Goal: Task Accomplishment & Management: Use online tool/utility

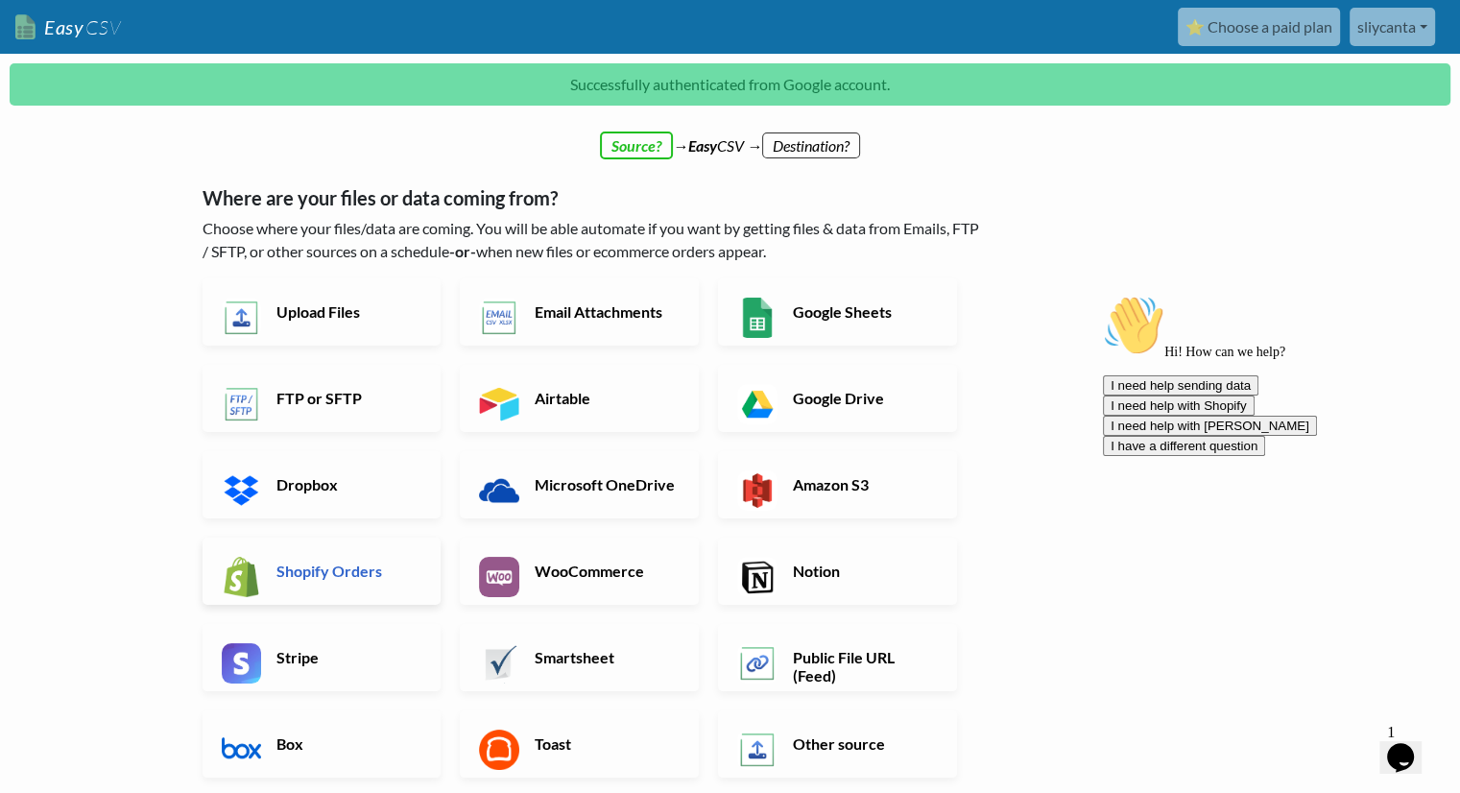
click at [370, 571] on h6 "Shopify Orders" at bounding box center [347, 571] width 151 height 18
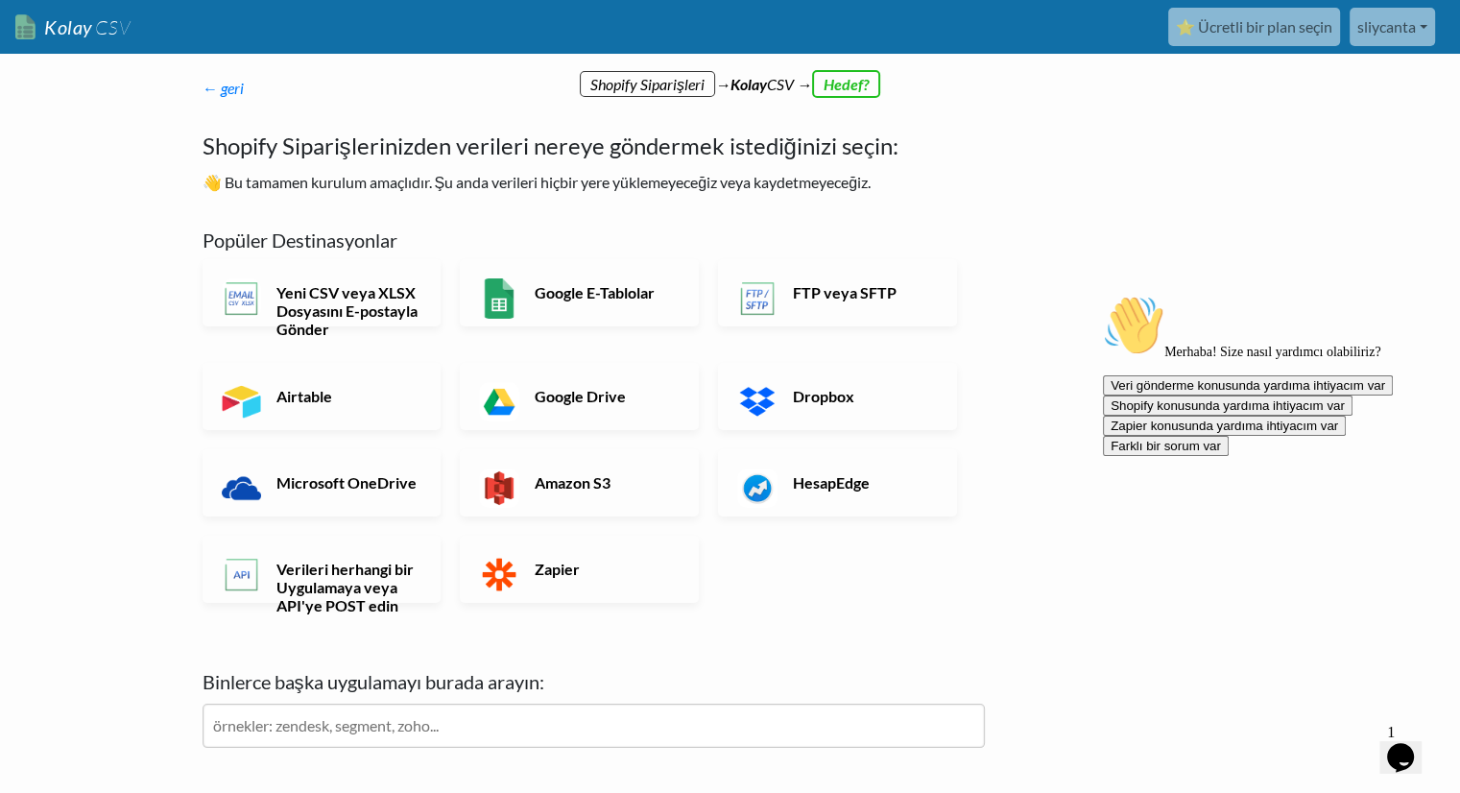
click at [1029, 147] on div "← geri Kaydolduğunuz için teşekkürler! Aşağıdan 1 dakikada İçe Aktarma Akışınız…" at bounding box center [730, 501] width 1095 height 811
click at [204, 88] on font "← geri" at bounding box center [223, 88] width 41 height 18
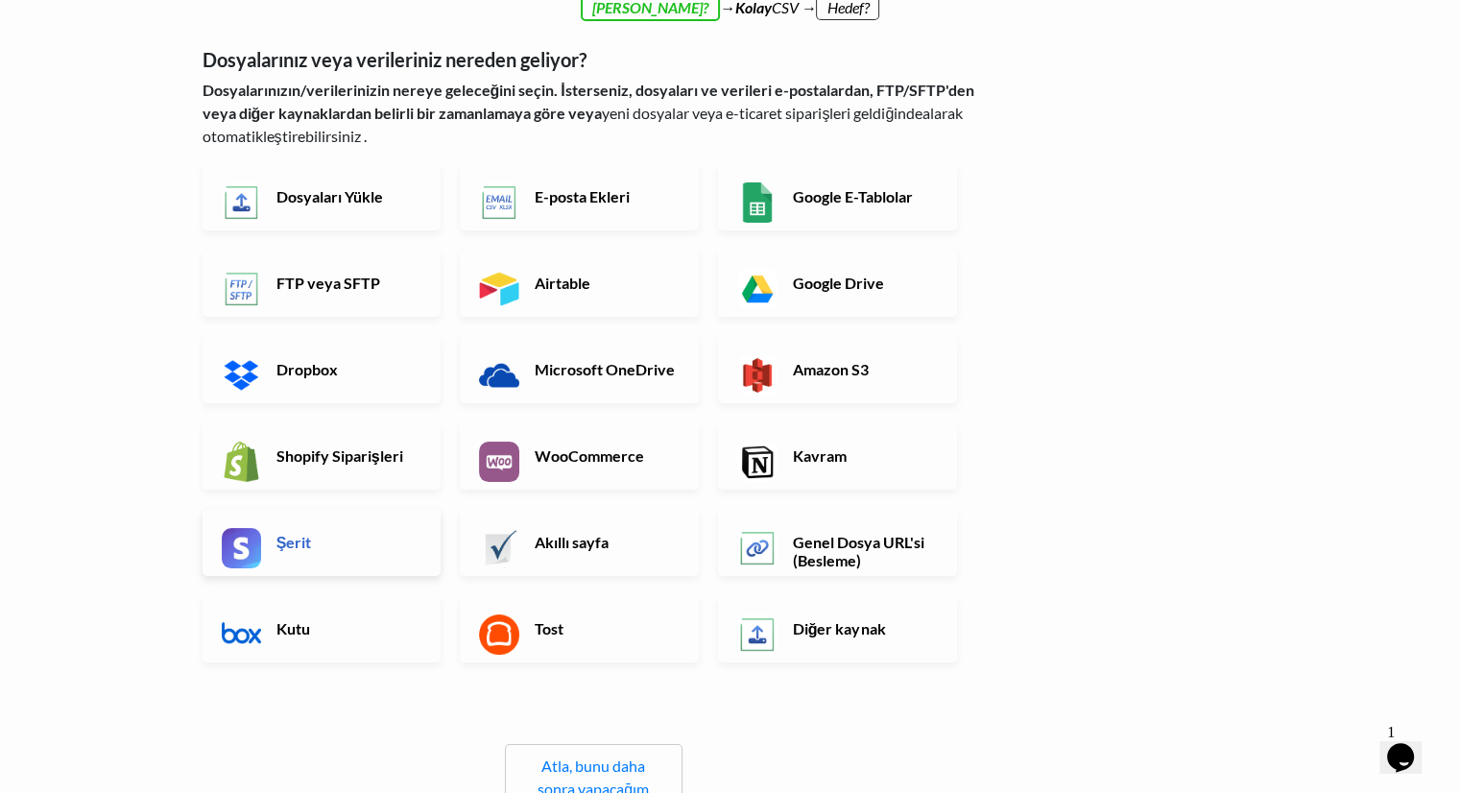
scroll to position [96, 0]
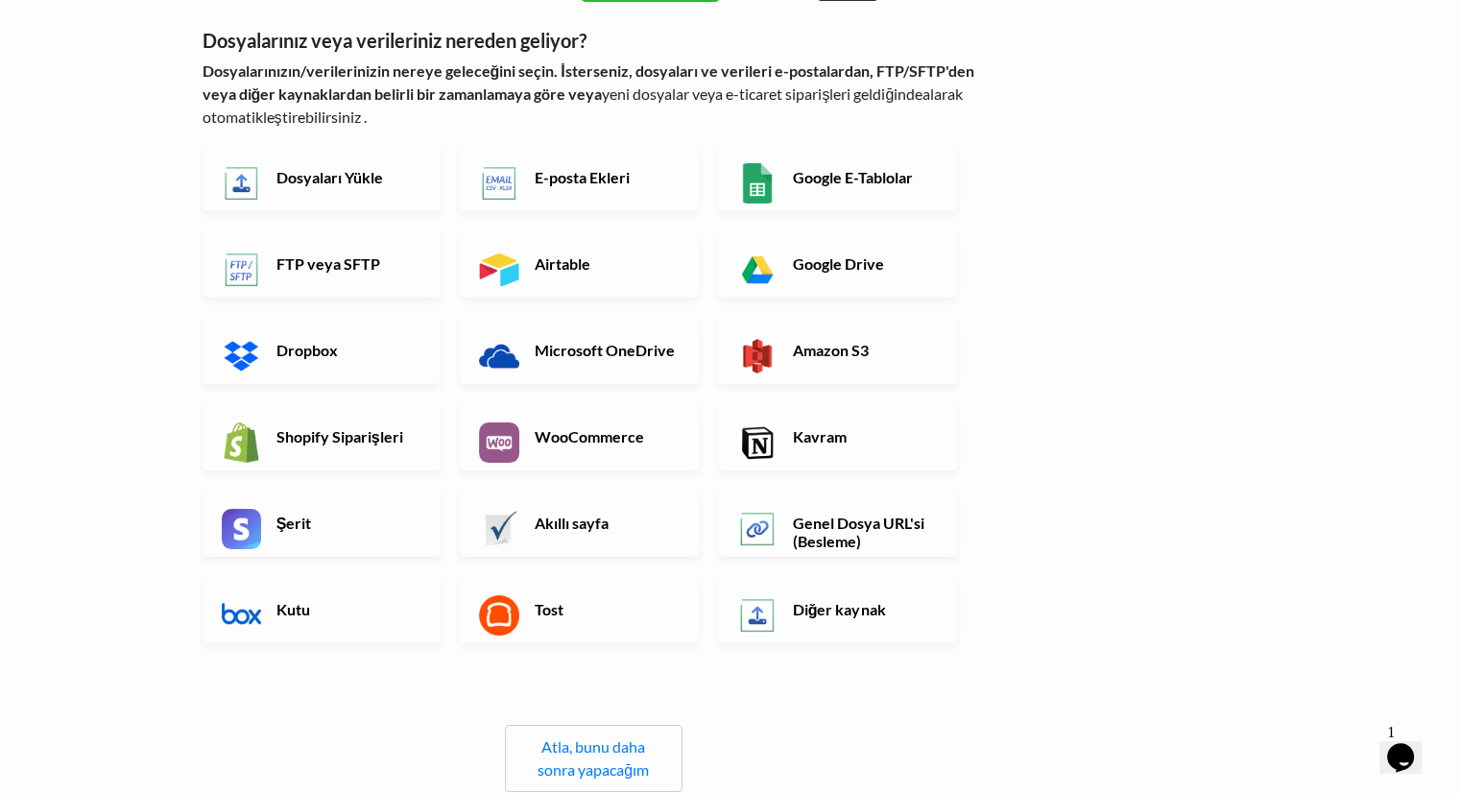
click at [303, 169] on font "Dosyaları Yükle" at bounding box center [330, 177] width 107 height 18
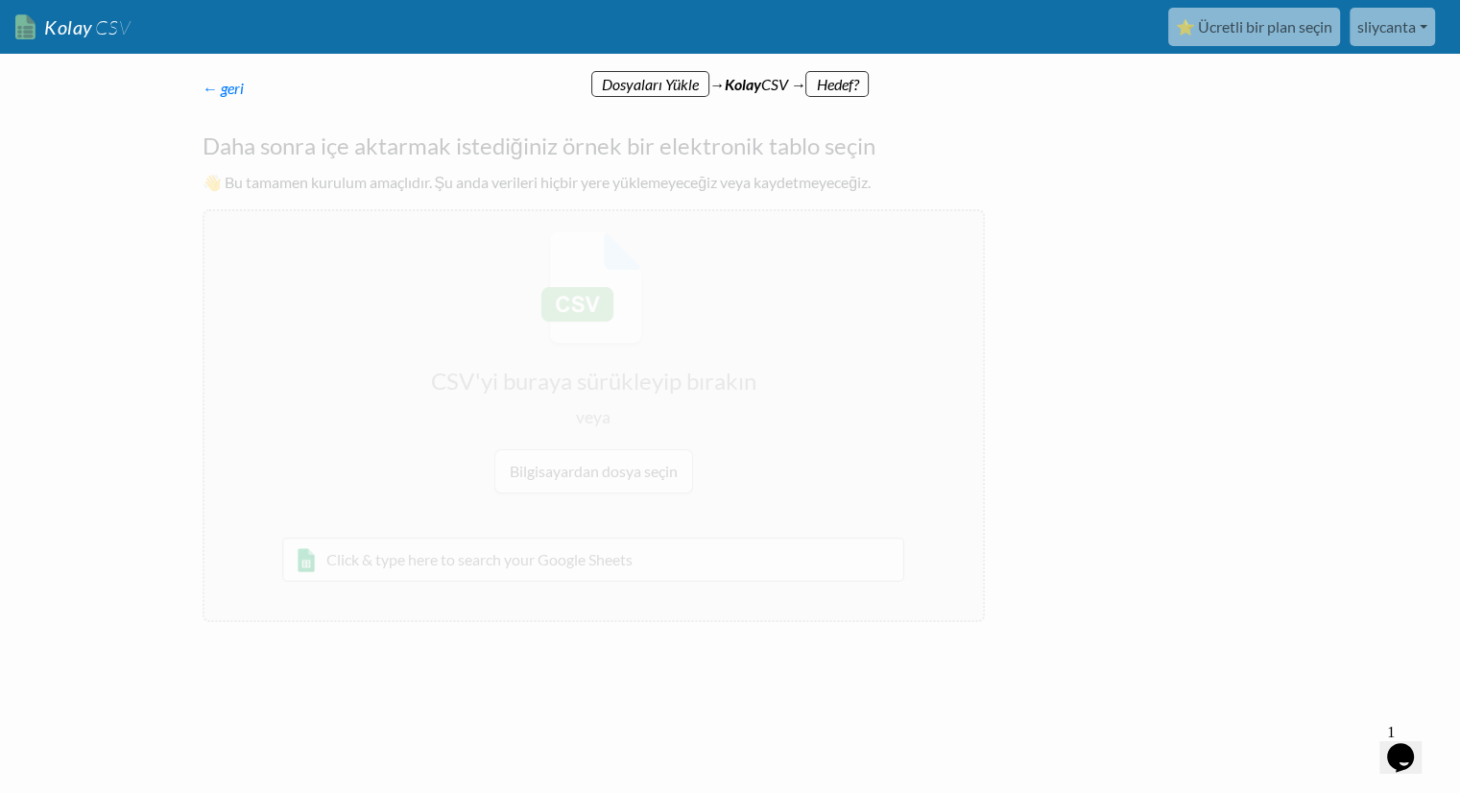
scroll to position [0, 0]
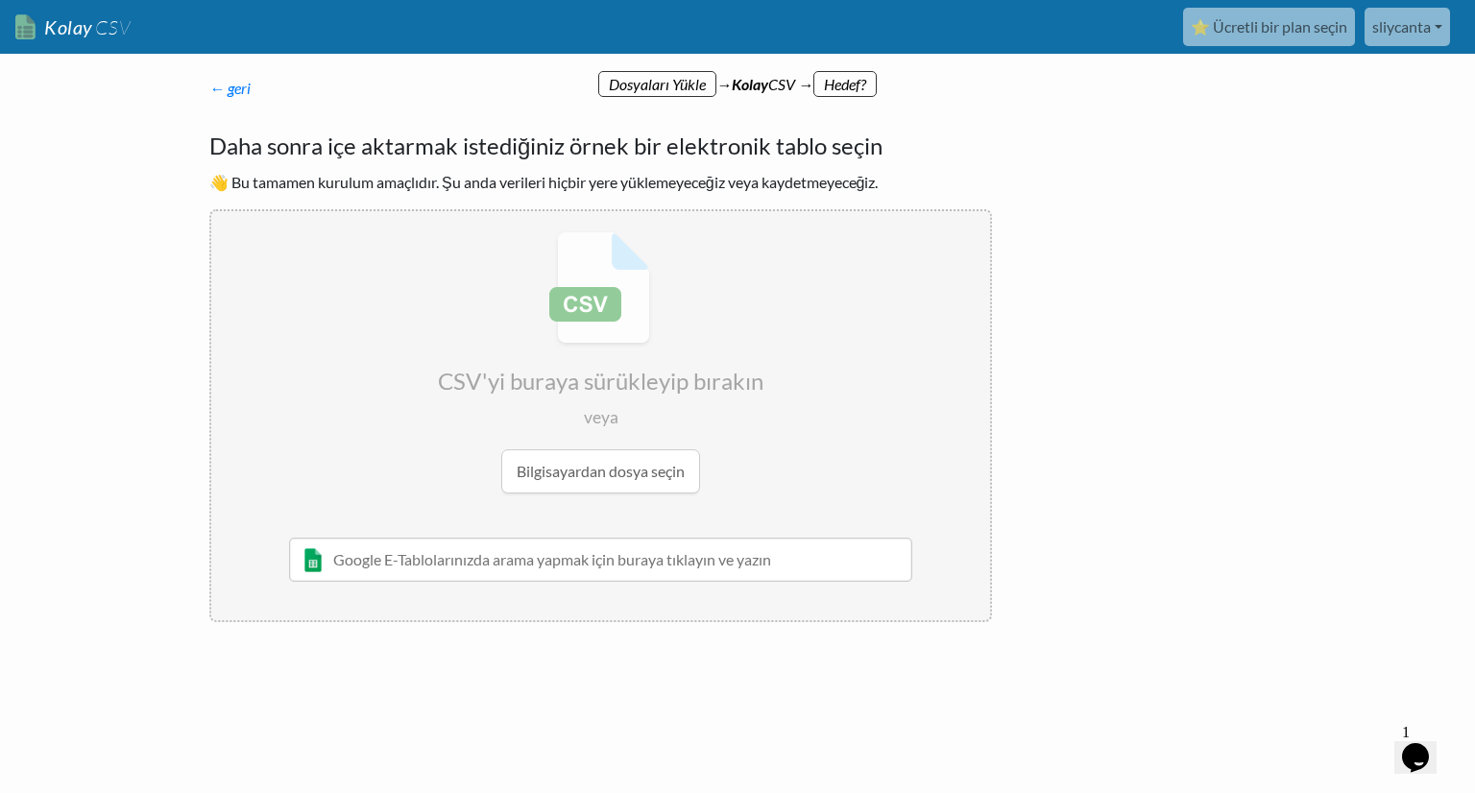
click at [617, 470] on input "file" at bounding box center [600, 362] width 779 height 302
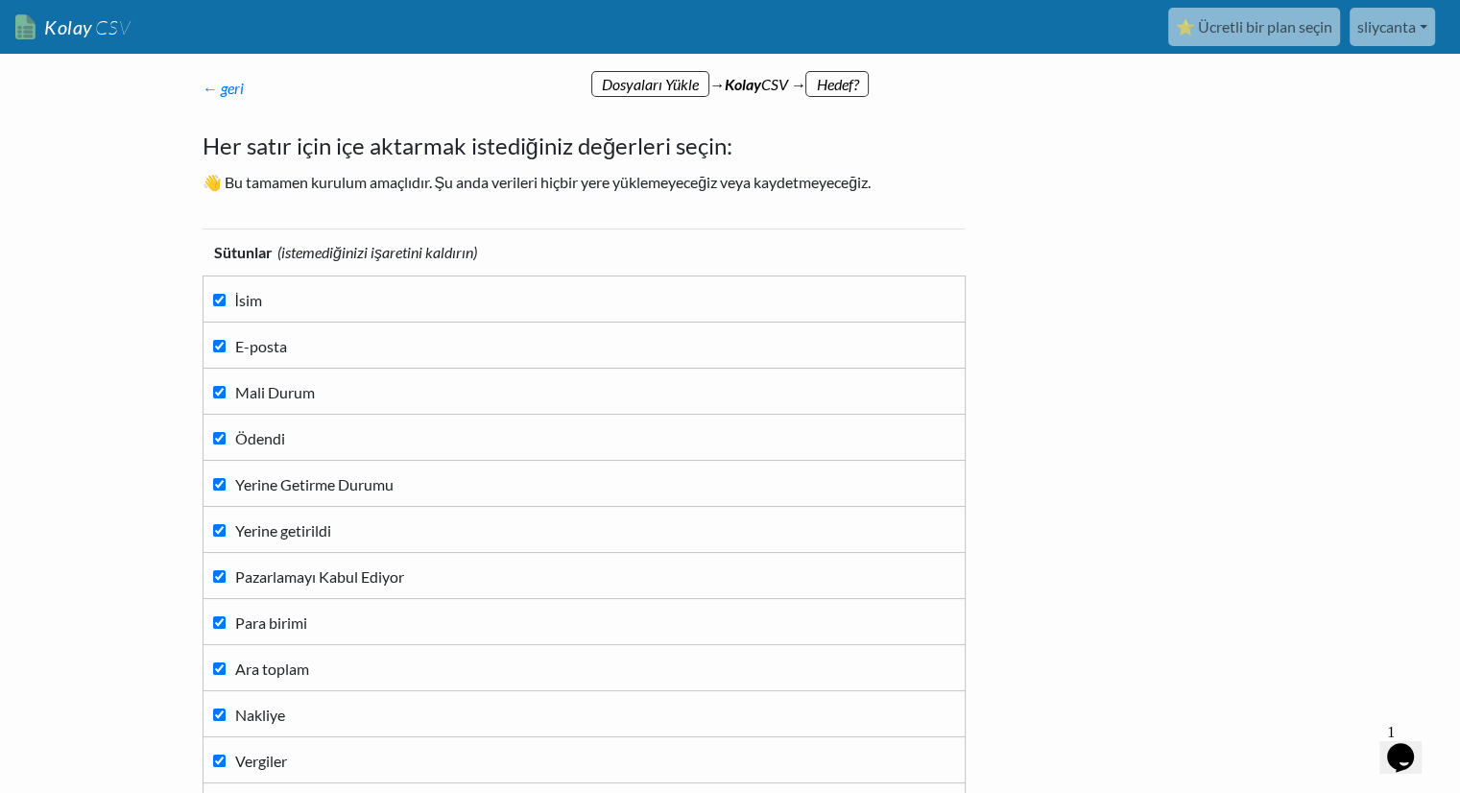
click at [218, 343] on input "E-posta" at bounding box center [219, 346] width 12 height 12
checkbox input "false"
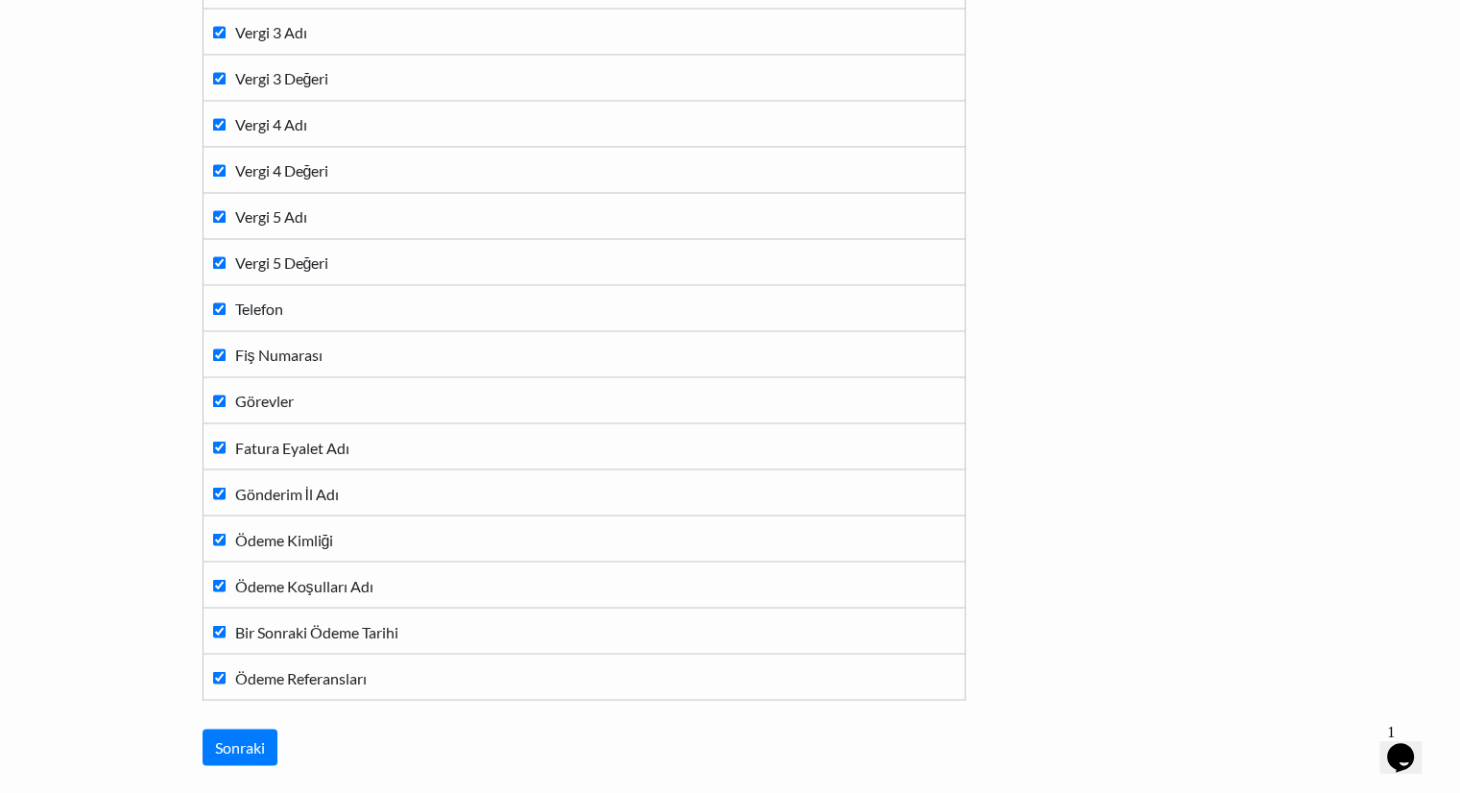
scroll to position [3334, 0]
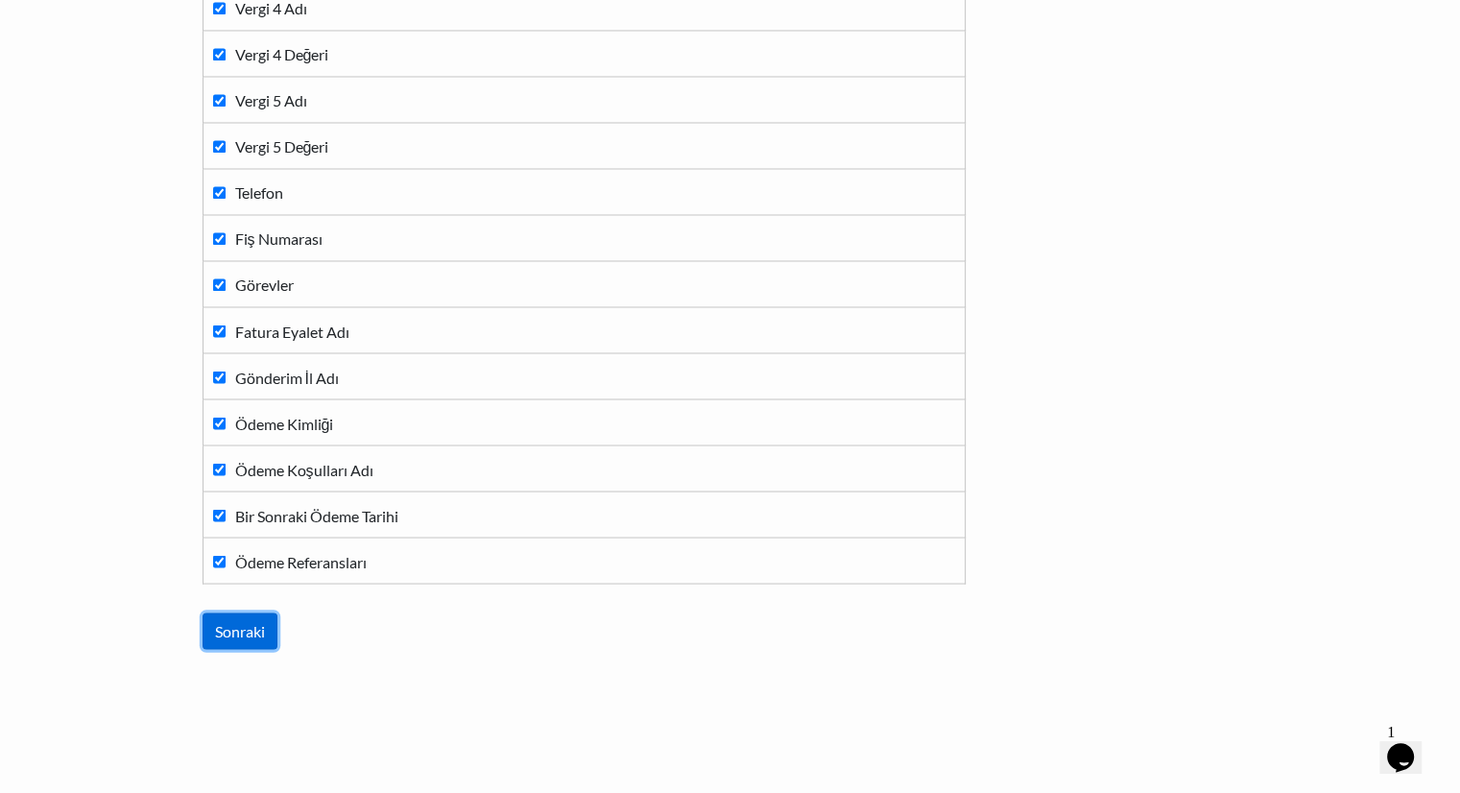
click at [261, 619] on input "Sonraki" at bounding box center [240, 631] width 75 height 36
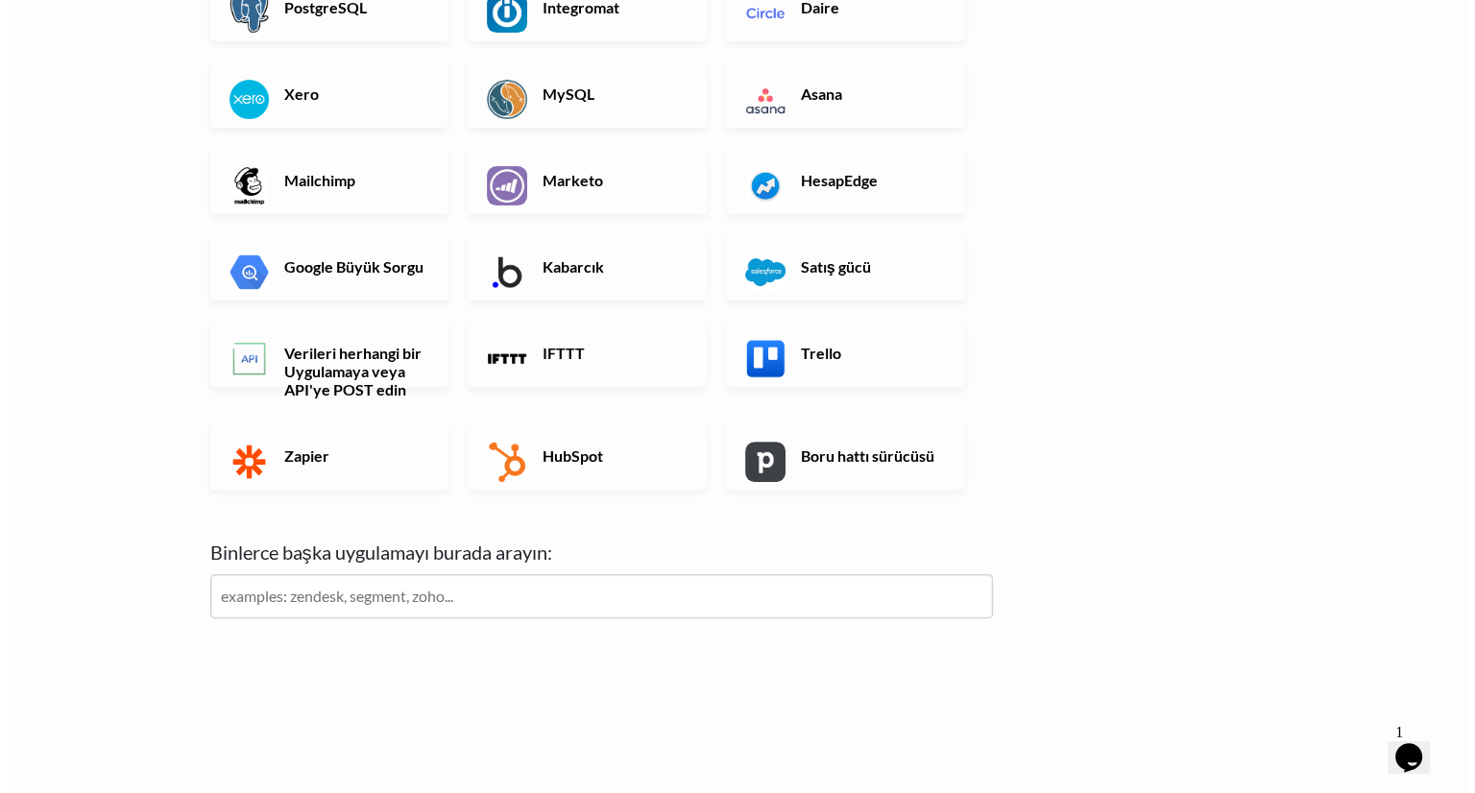
scroll to position [0, 0]
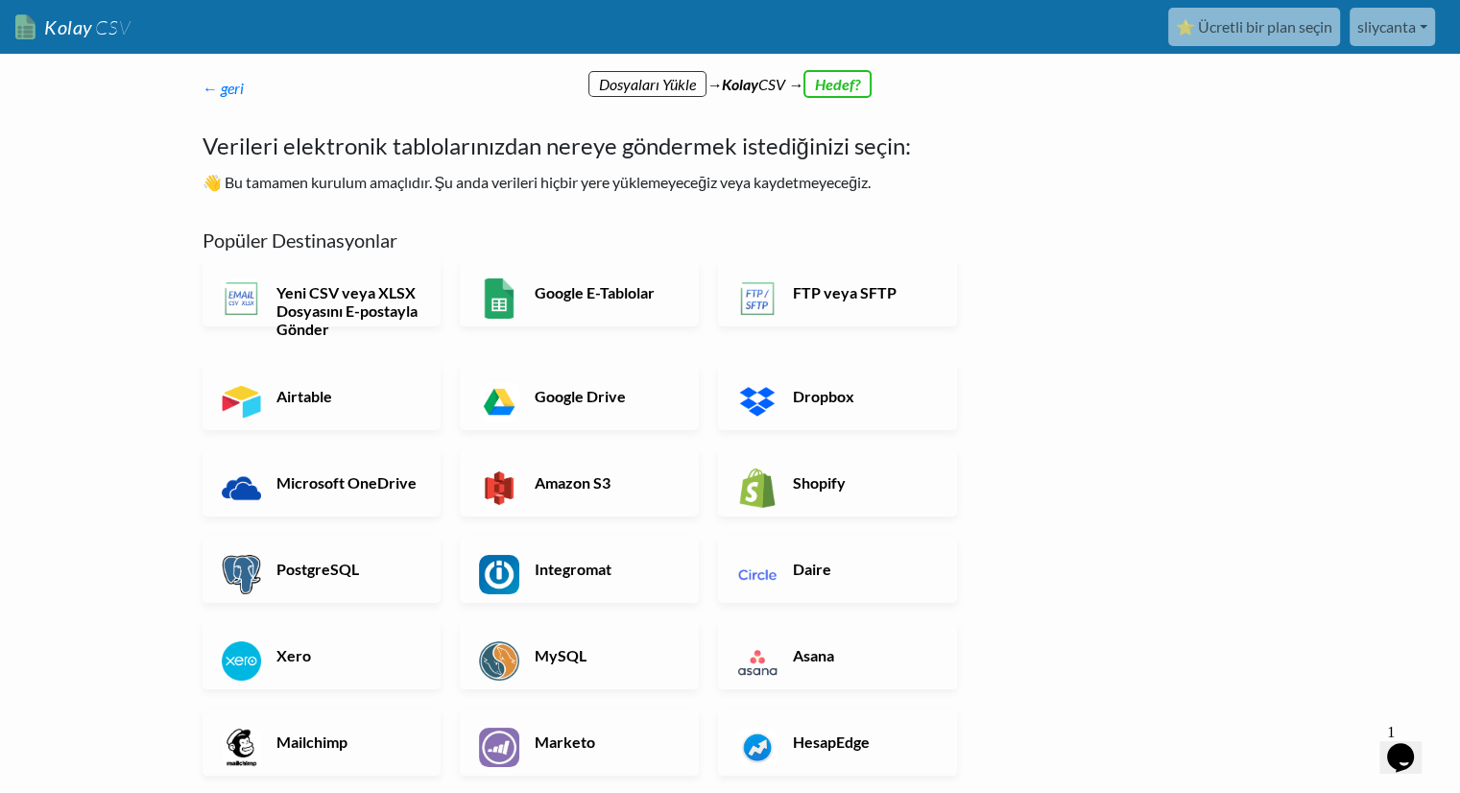
click at [791, 496] on link "Shopify" at bounding box center [837, 482] width 239 height 67
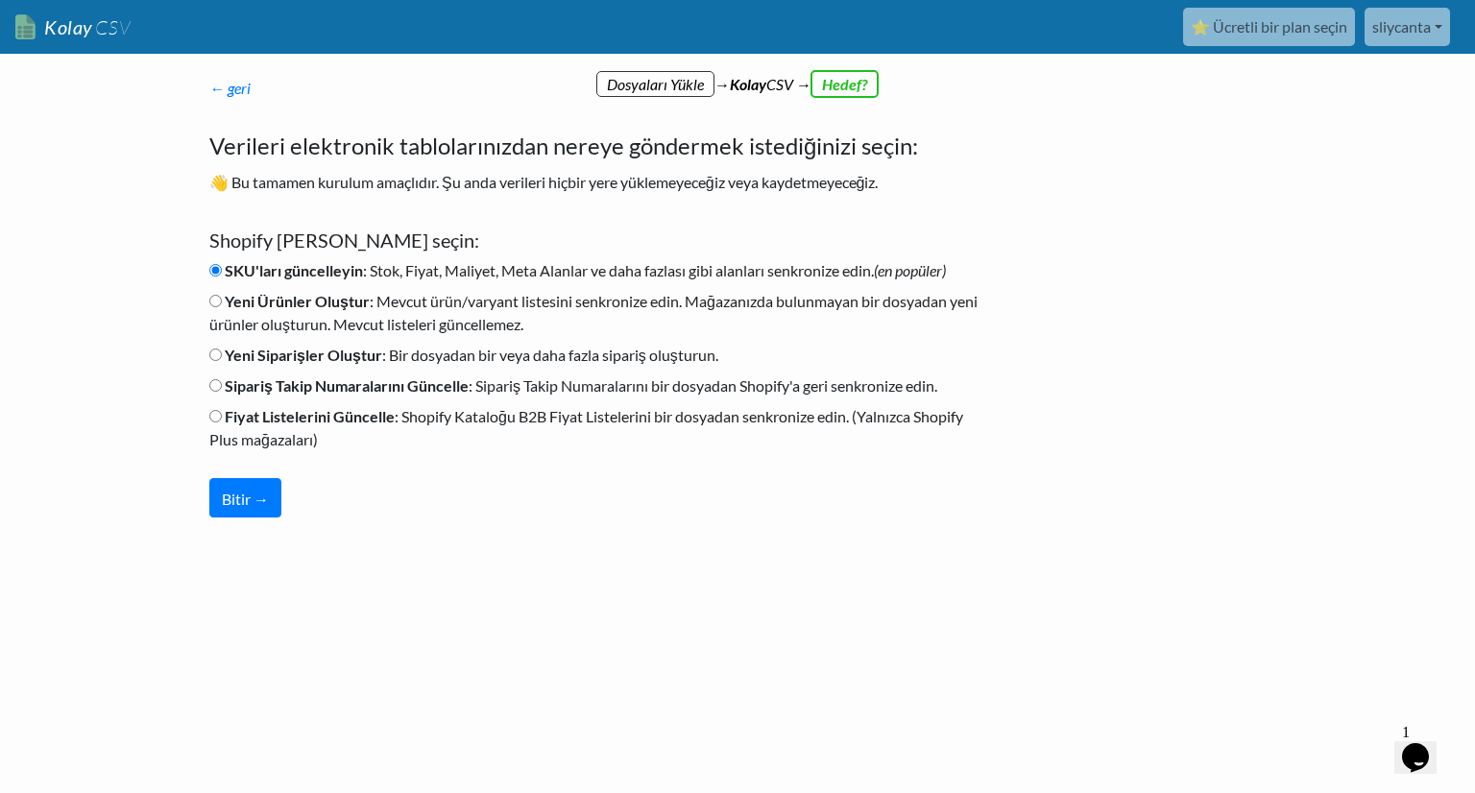
click at [215, 355] on input "Yeni Siparişler Oluştur : Bir dosyadan bir veya daha fazla sipariş oluşturun." at bounding box center [215, 355] width 12 height 12
radio input "true"
click at [245, 496] on font "Bitir →" at bounding box center [245, 499] width 47 height 18
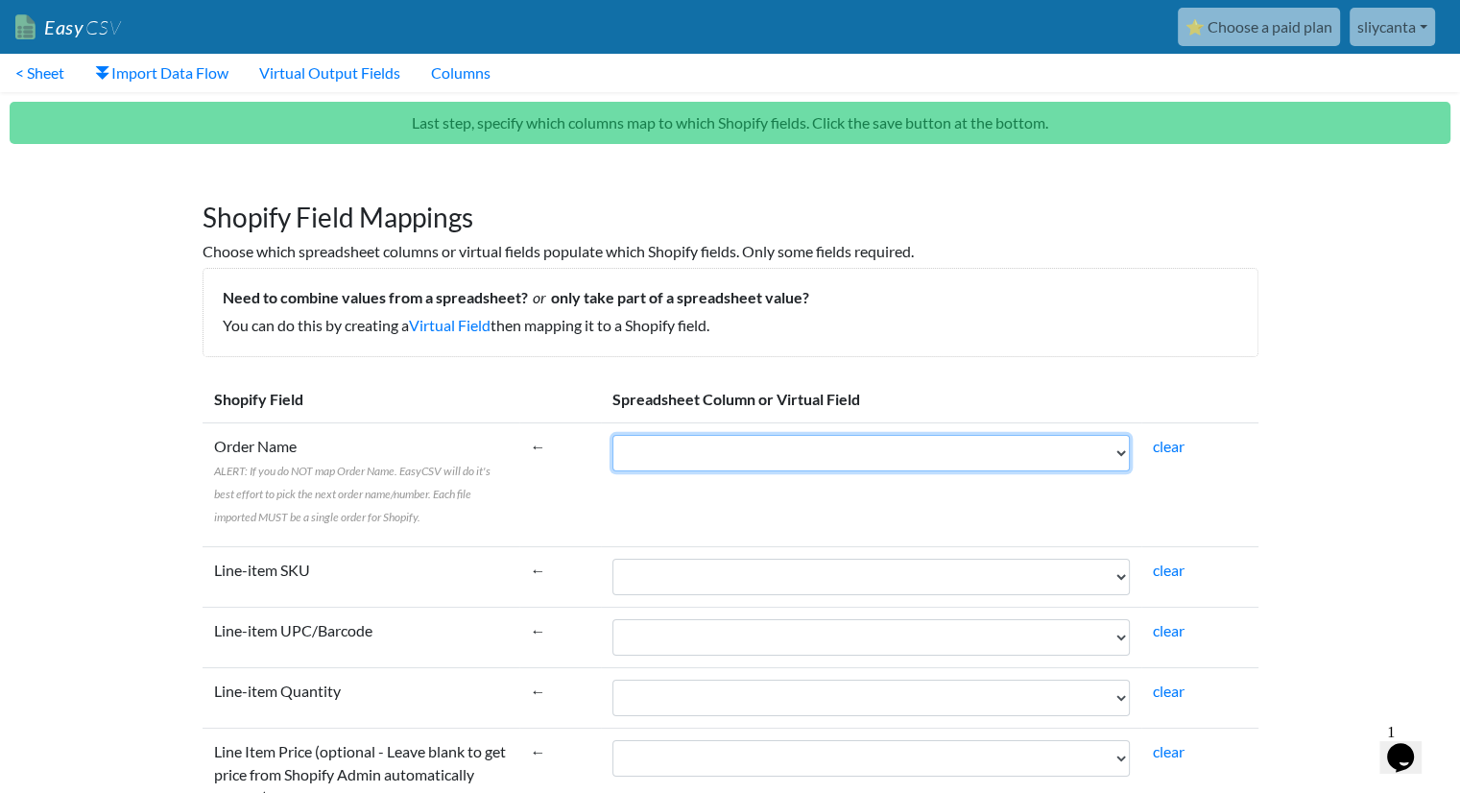
click at [710, 450] on select "Name Financial Status Paid at Fulfillment Status Fulfilled at Accepts Marketing…" at bounding box center [872, 453] width 518 height 36
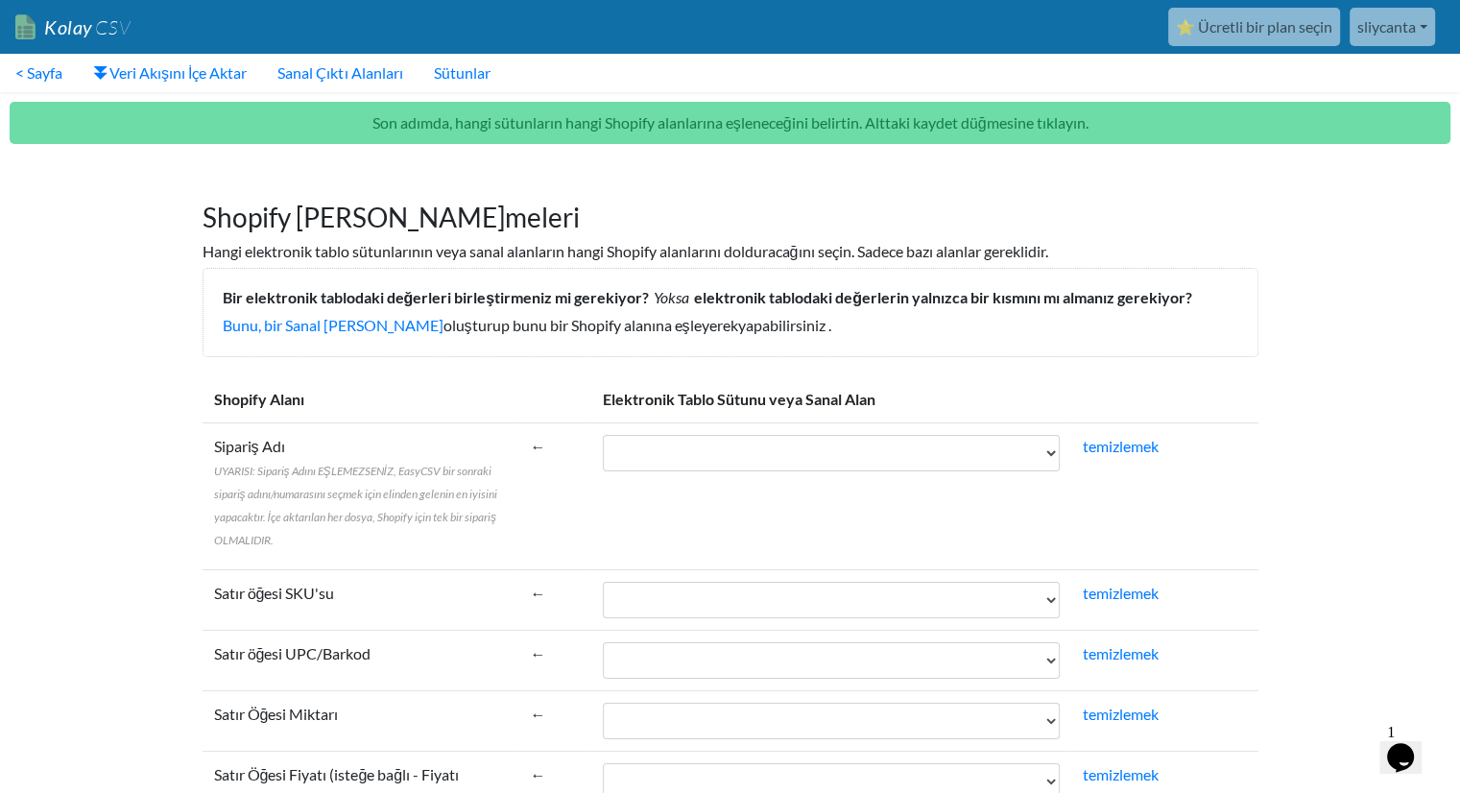
click at [360, 244] on font "Hangi elektronik tablo sütunlarının veya sanal alanların hangi Shopify alanları…" at bounding box center [626, 251] width 846 height 18
click at [748, 441] on select "İsim Mali Durum Ödendi Yerine Getirme Durumu Yerine getirildi Pazarlamayı Kabul…" at bounding box center [831, 453] width 456 height 36
click at [824, 460] on select "İsim Mali Durum Ödendi Yerine Getirme Durumu Yerine getirildi Pazarlamayı Kabul…" at bounding box center [831, 453] width 456 height 36
click at [795, 470] on select "İsim Mali Durum Ödendi Yerine Getirme Durumu Yerine getirildi Pazarlamayı Kabul…" at bounding box center [831, 453] width 456 height 36
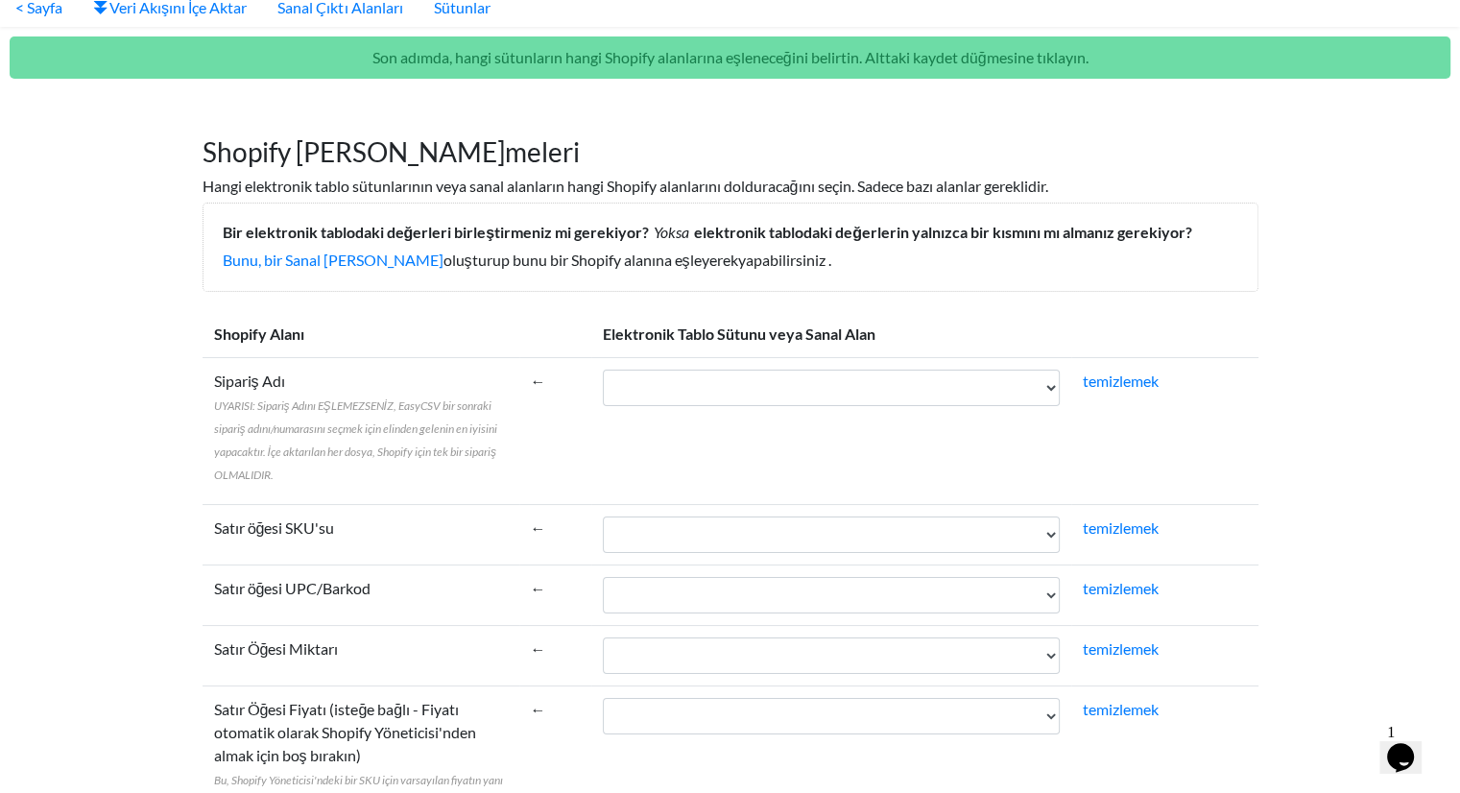
scroll to position [96, 0]
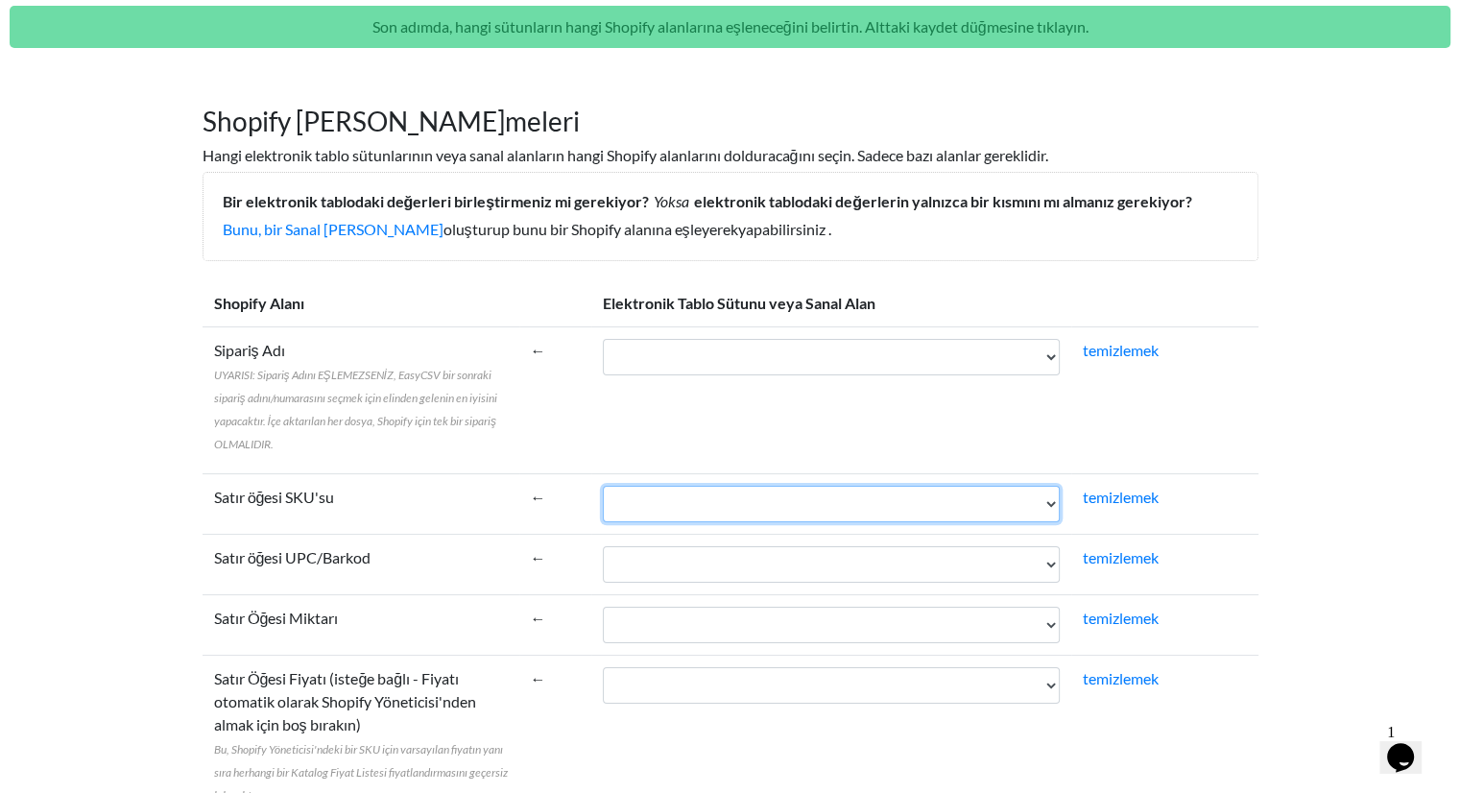
click at [679, 504] on select "İsim Mali Durum Ödendi Yerine Getirme Durumu Yerine getirildi Pazarlamayı Kabul…" at bounding box center [831, 504] width 456 height 36
click at [681, 504] on select "İsim Mali Durum Ödendi Yerine Getirme Durumu Yerine getirildi Pazarlamayı Kabul…" at bounding box center [831, 504] width 456 height 36
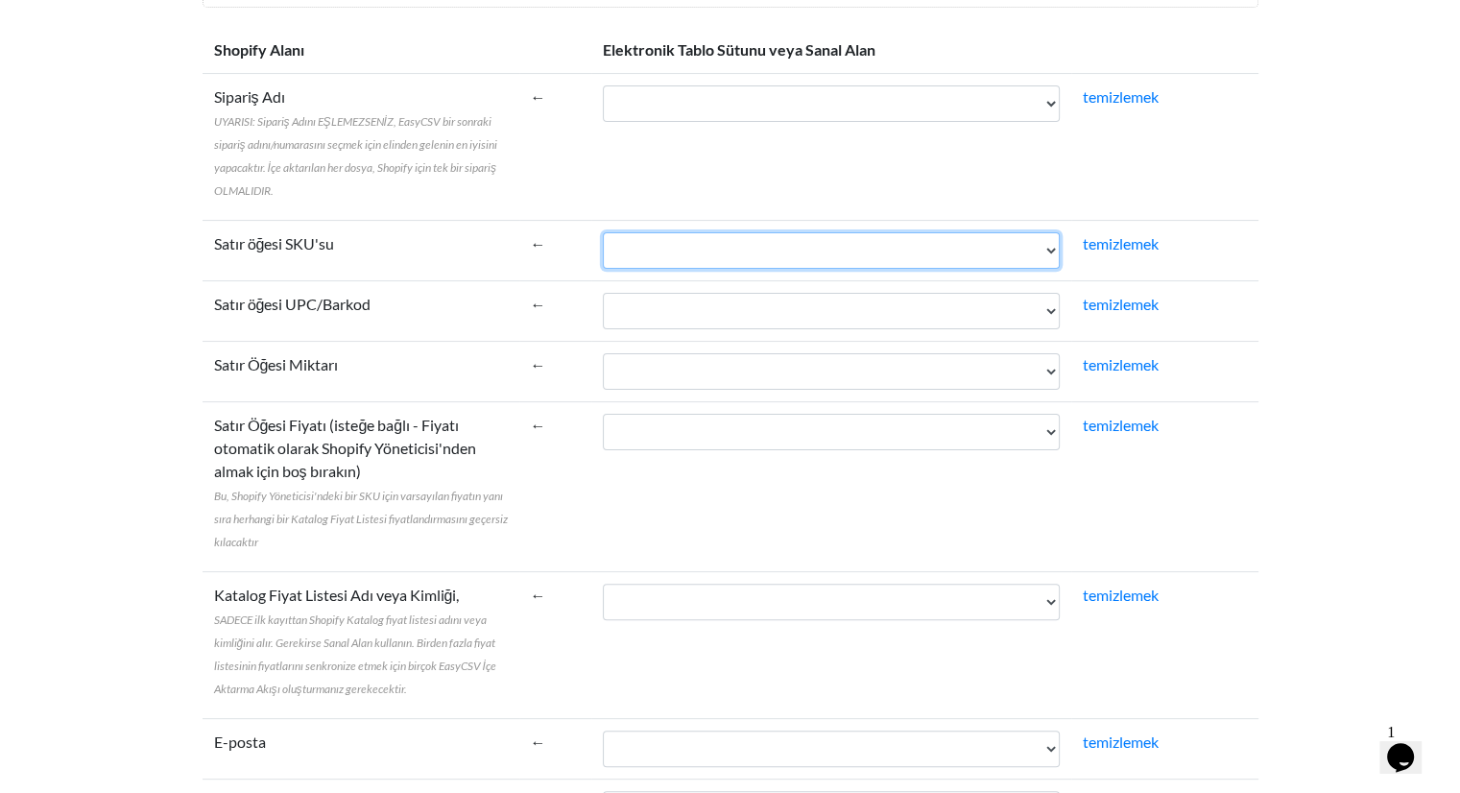
scroll to position [480, 0]
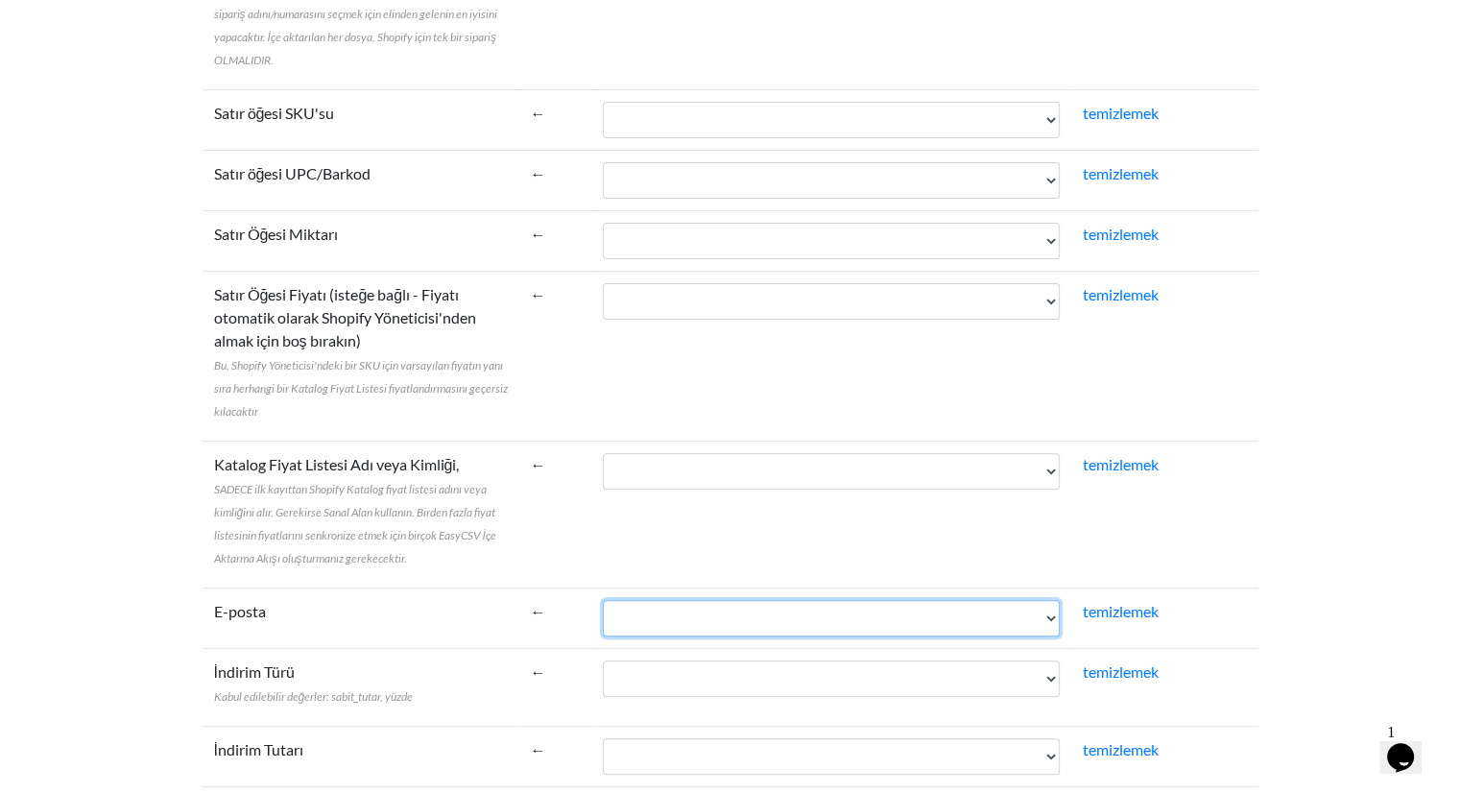
click at [692, 625] on select "İsim Mali Durum Ödendi Yerine Getirme Durumu Yerine getirildi Pazarlamayı Kabul…" at bounding box center [831, 618] width 456 height 36
click at [692, 622] on select "İsim Mali Durum Ödendi Yerine Getirme Durumu Yerine getirildi Pazarlamayı Kabul…" at bounding box center [831, 618] width 456 height 36
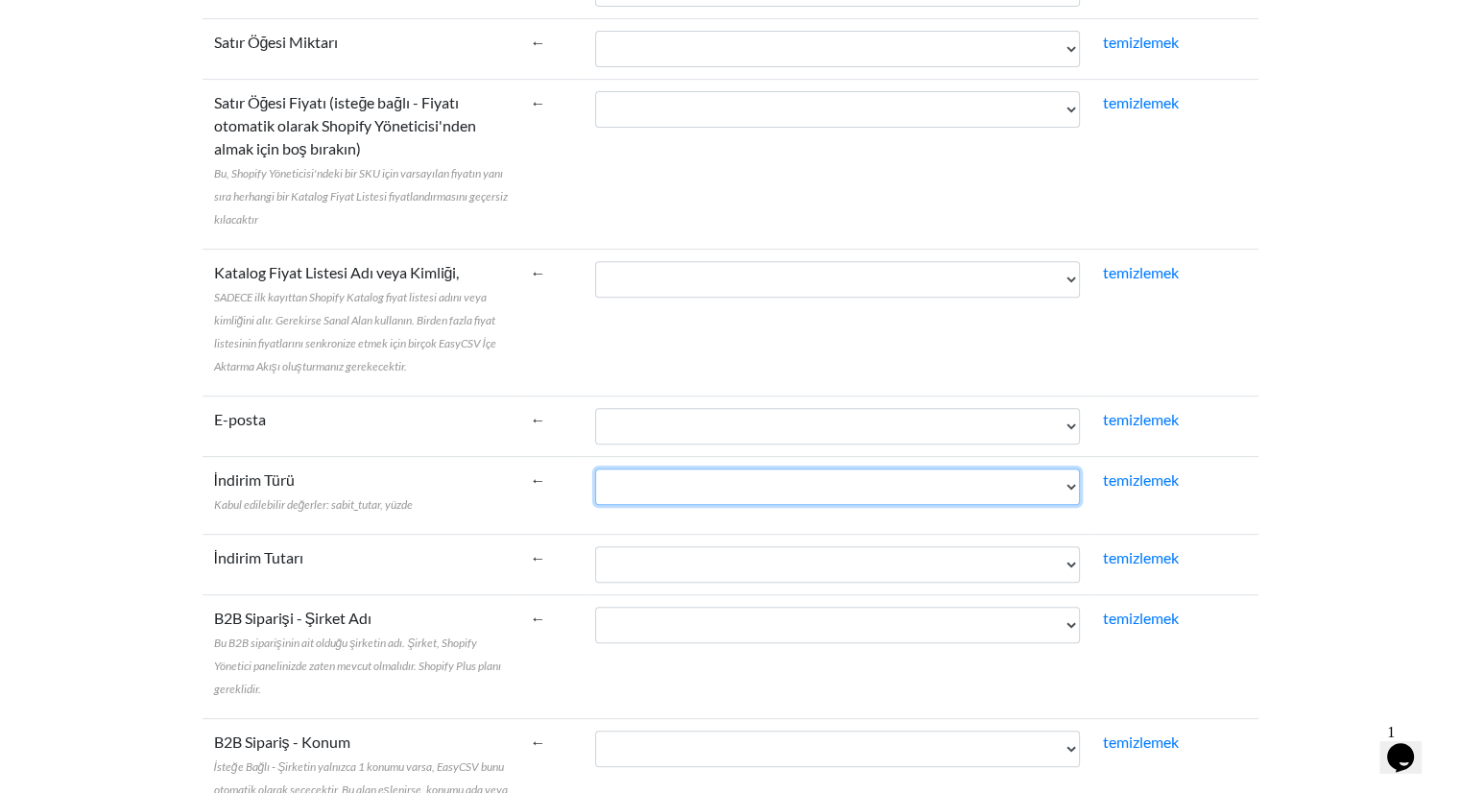
click at [674, 493] on select "İsim Mali Durum Ödendi Yerine Getirme Durumu Yerine getirildi Pazarlamayı Kabul…" at bounding box center [837, 487] width 485 height 36
click at [595, 469] on select "İsim Mali Durum Ödendi Yerine Getirme Durumu Yerine getirildi Pazarlamayı Kabul…" at bounding box center [837, 487] width 485 height 36
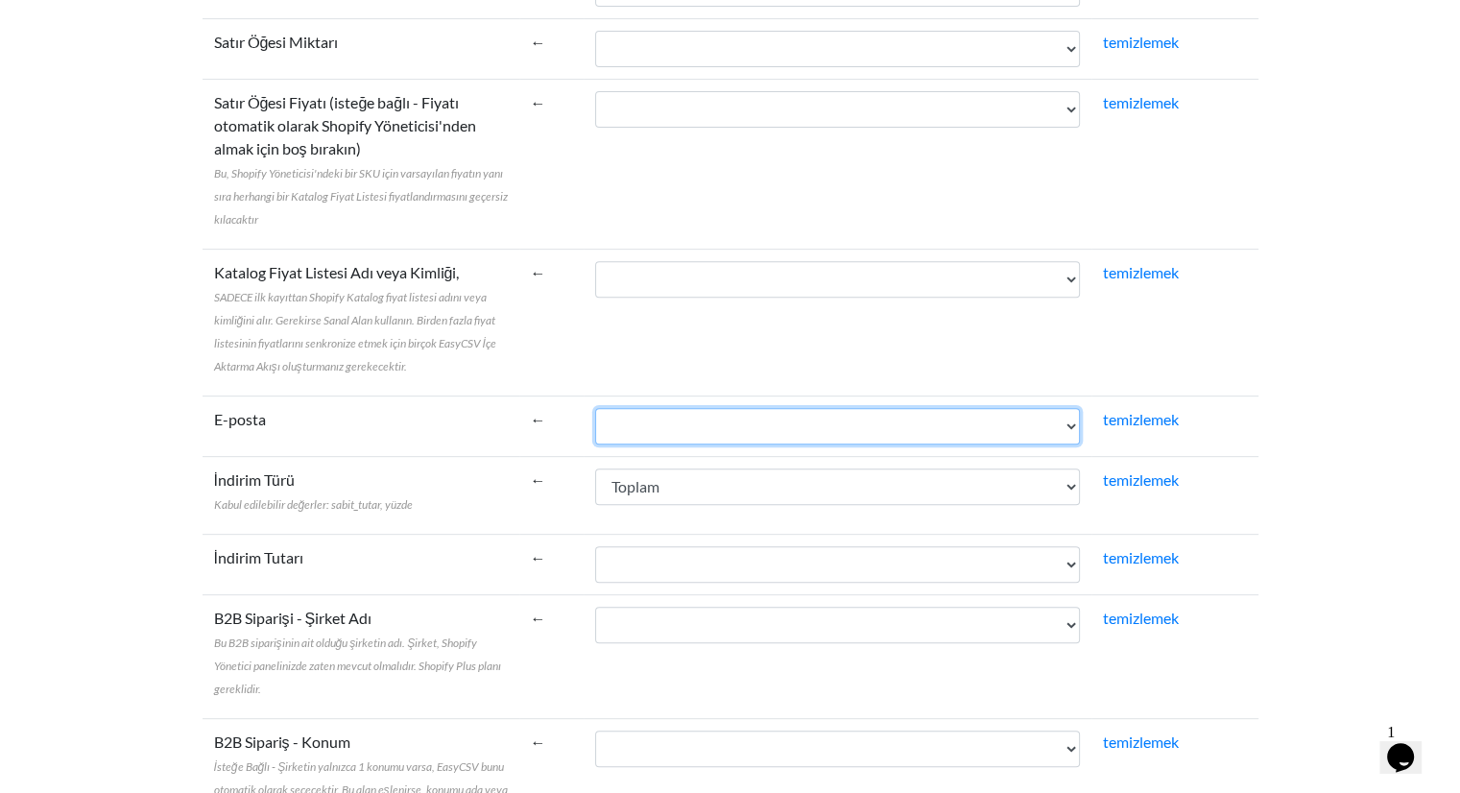
click at [686, 421] on select "İsim Mali Durum Ödendi Yerine Getirme Durumu Yerine getirildi Pazarlamayı Kabul…" at bounding box center [837, 426] width 485 height 36
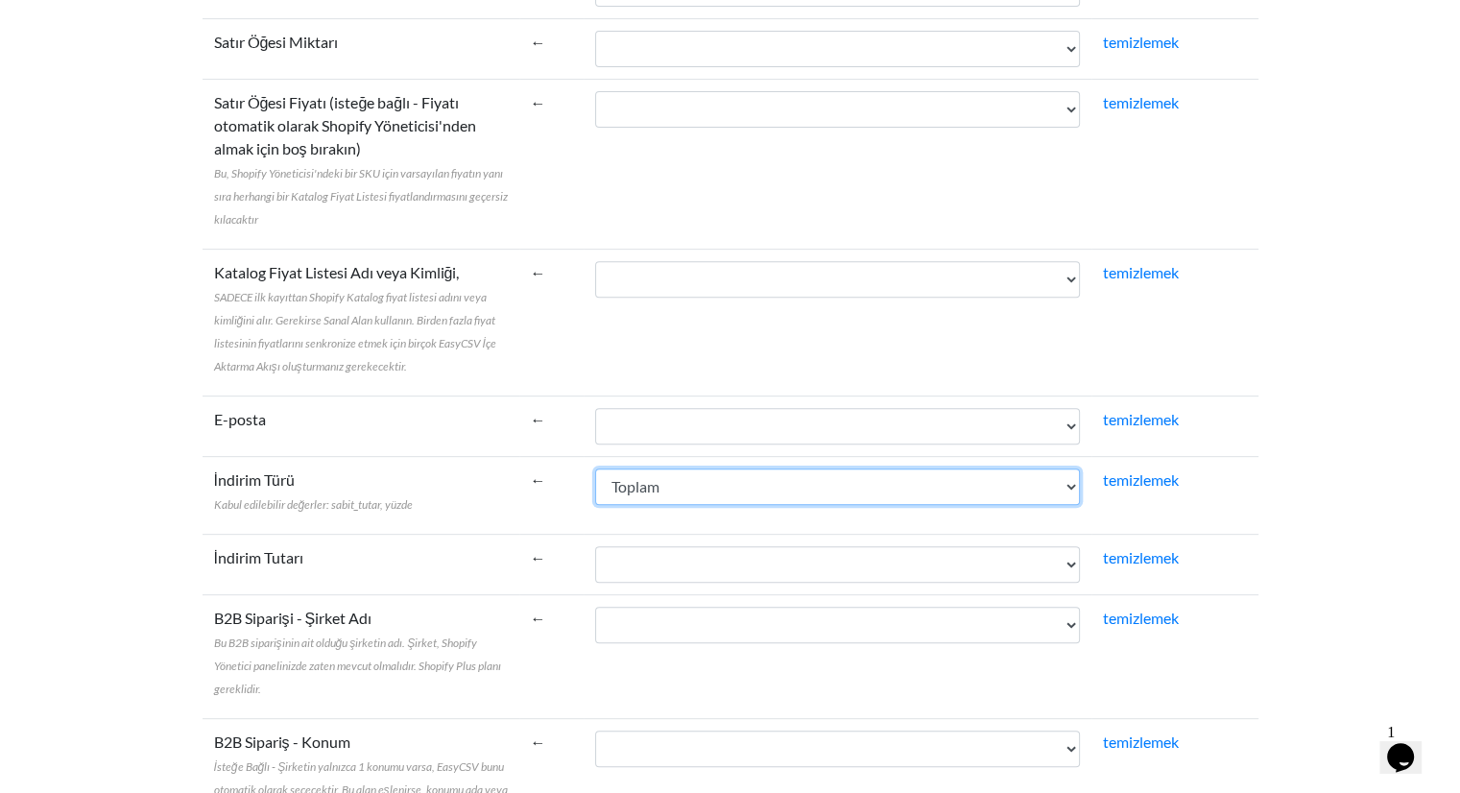
click at [682, 496] on select "İsim Mali Durum Ödendi Yerine Getirme Durumu Yerine getirildi Pazarlamayı Kabul…" at bounding box center [837, 487] width 485 height 36
select select "cr_767733"
click at [595, 469] on select "İsim Mali Durum Ödendi Yerine Getirme Durumu Yerine getirildi Pazarlamayı Kabul…" at bounding box center [837, 487] width 485 height 36
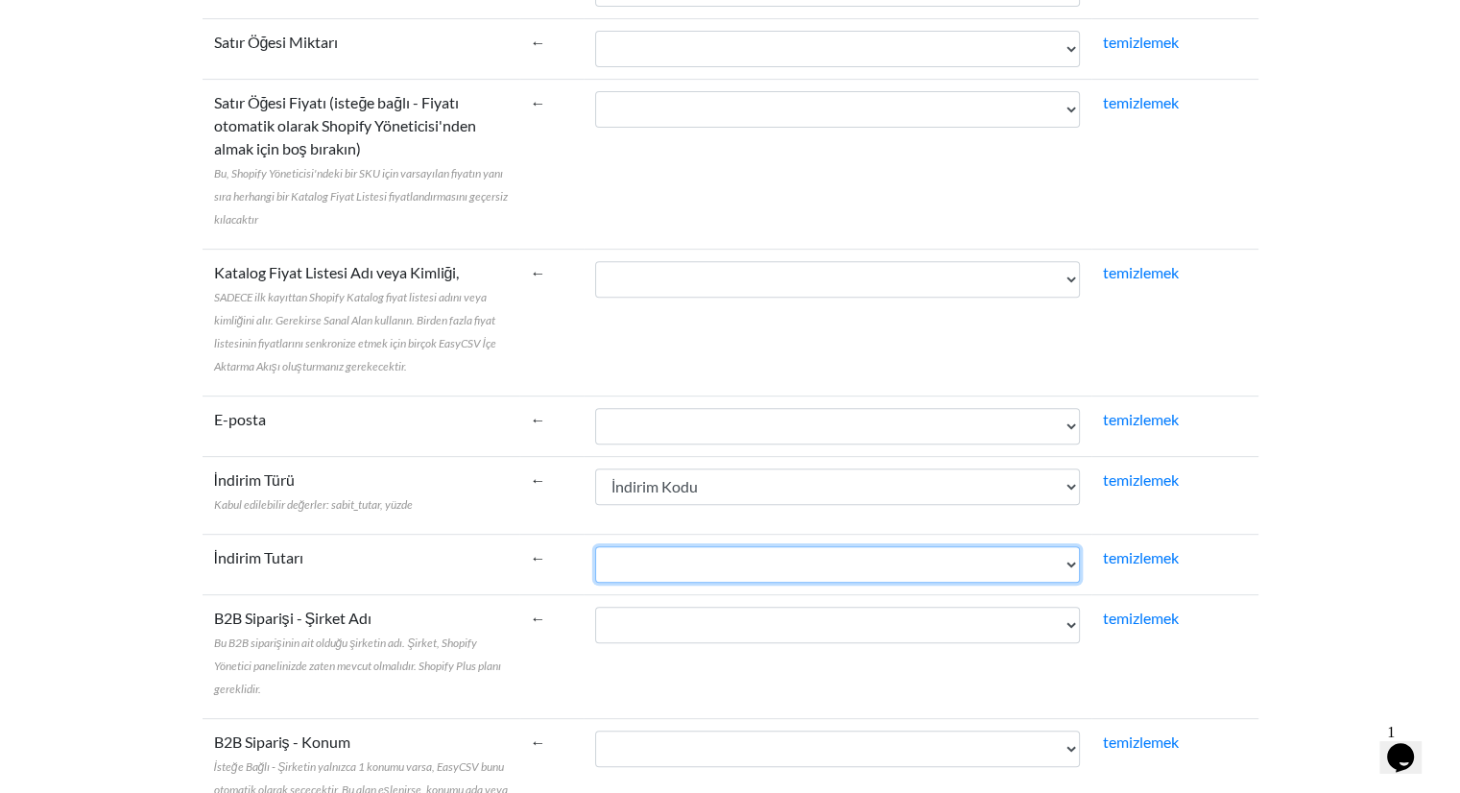
click at [660, 574] on select "İsim Mali Durum Ödendi Yerine Getirme Durumu Yerine getirildi Pazarlamayı Kabul…" at bounding box center [837, 564] width 485 height 36
select select "cr_767734"
click at [595, 546] on select "İsim Mali Durum Ödendi Yerine Getirme Durumu Yerine getirildi Pazarlamayı Kabul…" at bounding box center [837, 564] width 485 height 36
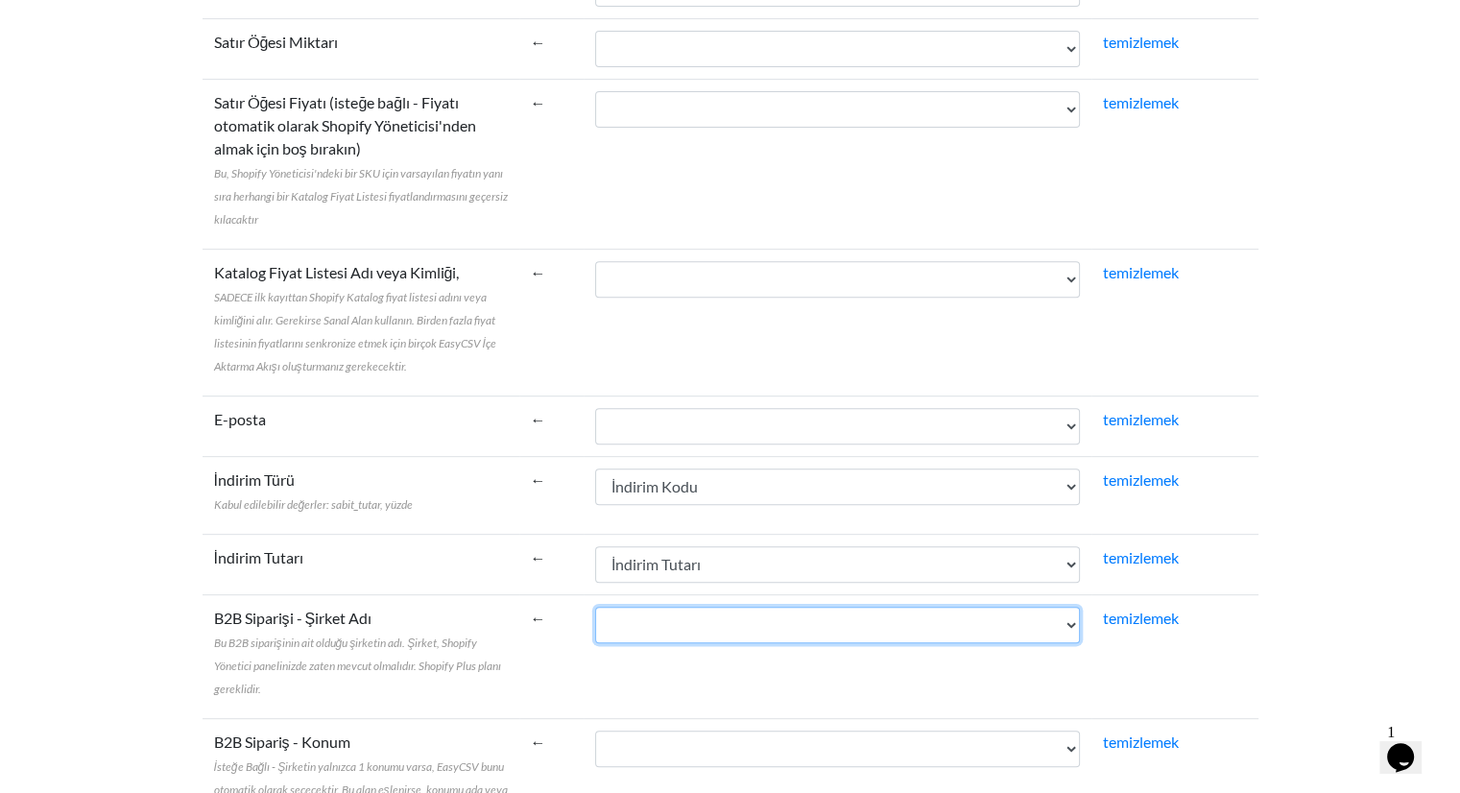
click at [638, 623] on select "İsim Mali Durum Ödendi Yerine Getirme Durumu Yerine getirildi Pazarlamayı Kabul…" at bounding box center [837, 625] width 485 height 36
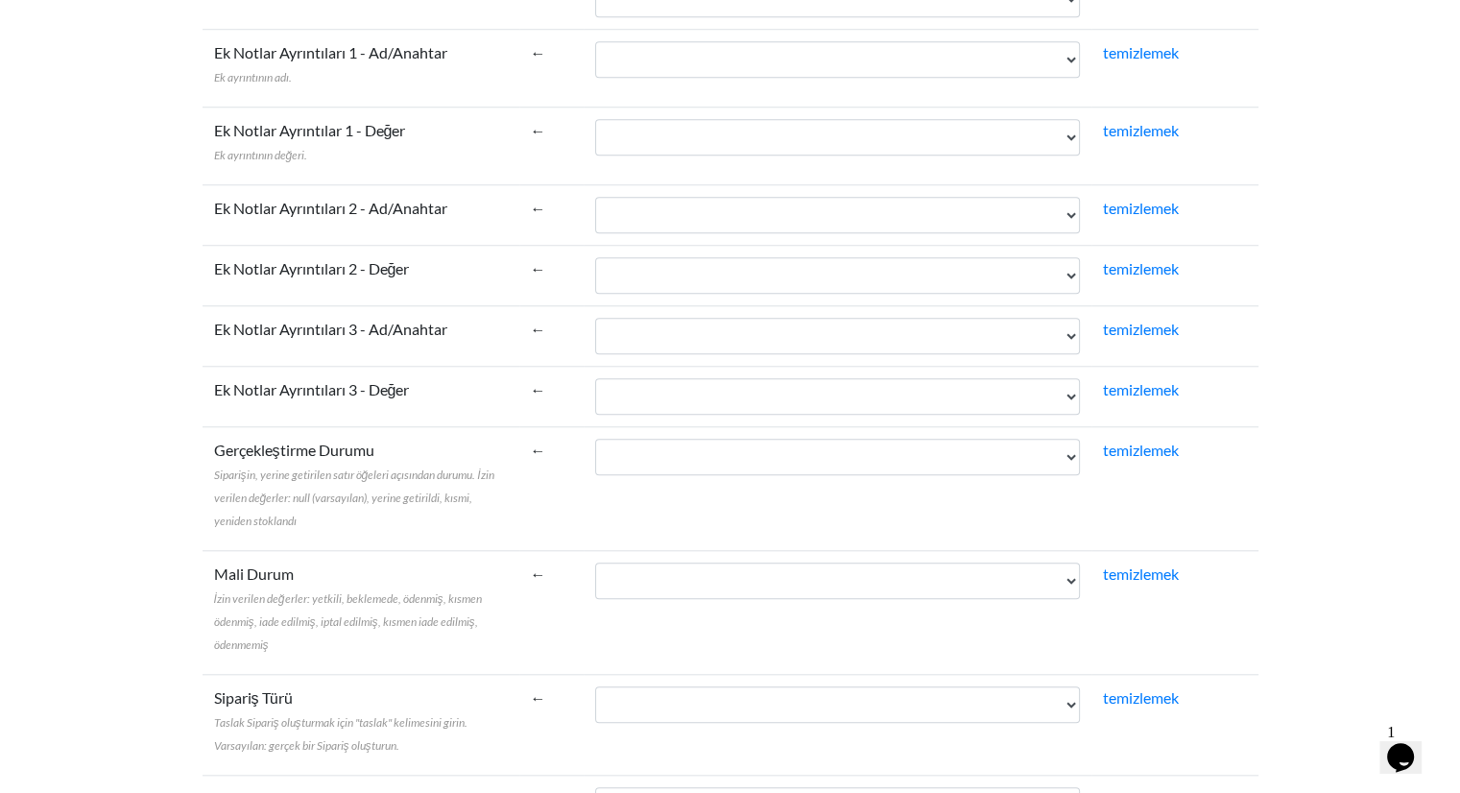
scroll to position [1632, 0]
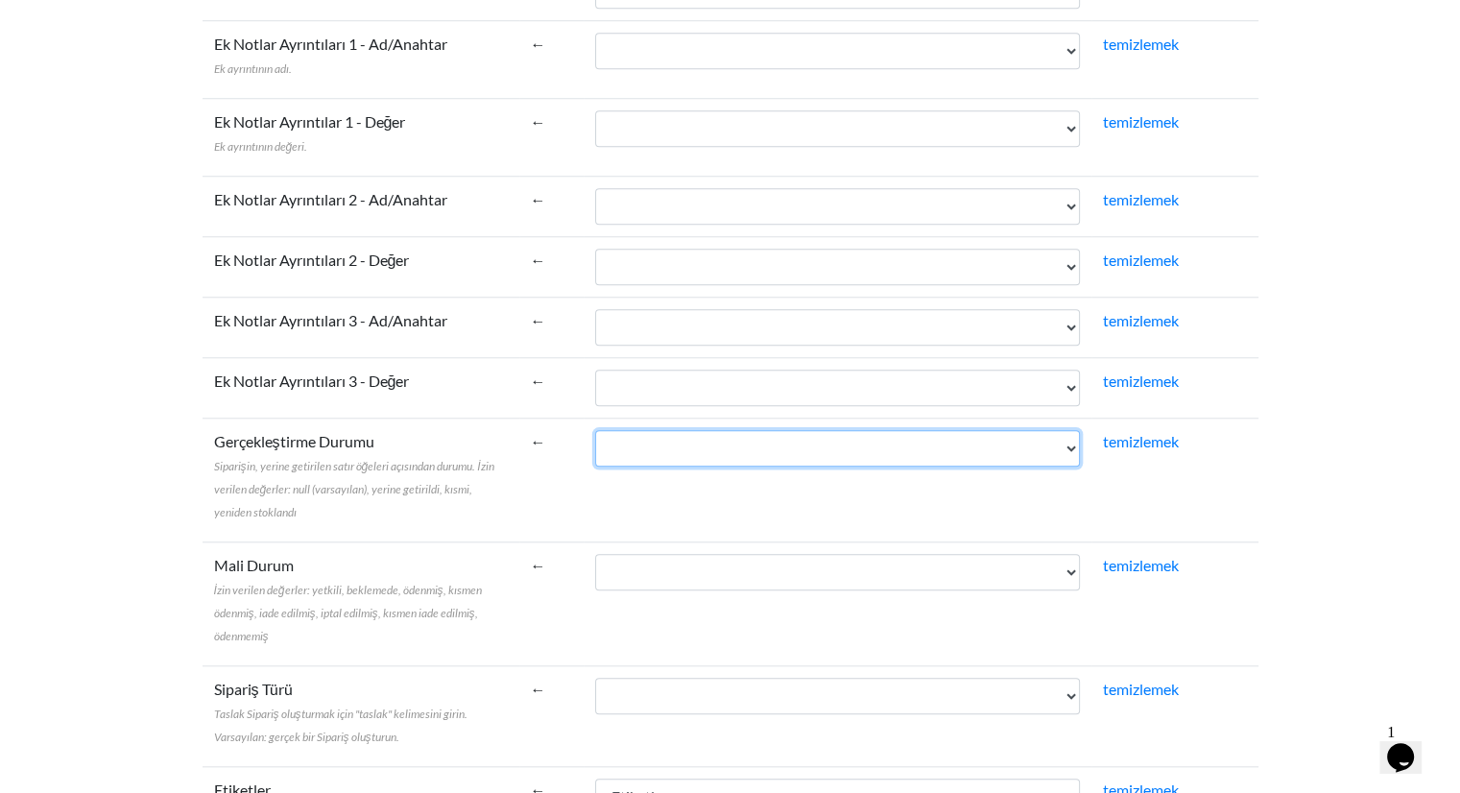
click at [653, 448] on select "İsim Mali Durum Ödendi Yerine Getirme Durumu Yerine getirildi Pazarlamayı Kabul…" at bounding box center [837, 448] width 485 height 36
select select "cr_767725"
click at [595, 430] on select "İsim Mali Durum Ödendi Yerine Getirme Durumu Yerine getirildi Pazarlamayı Kabul…" at bounding box center [837, 448] width 485 height 36
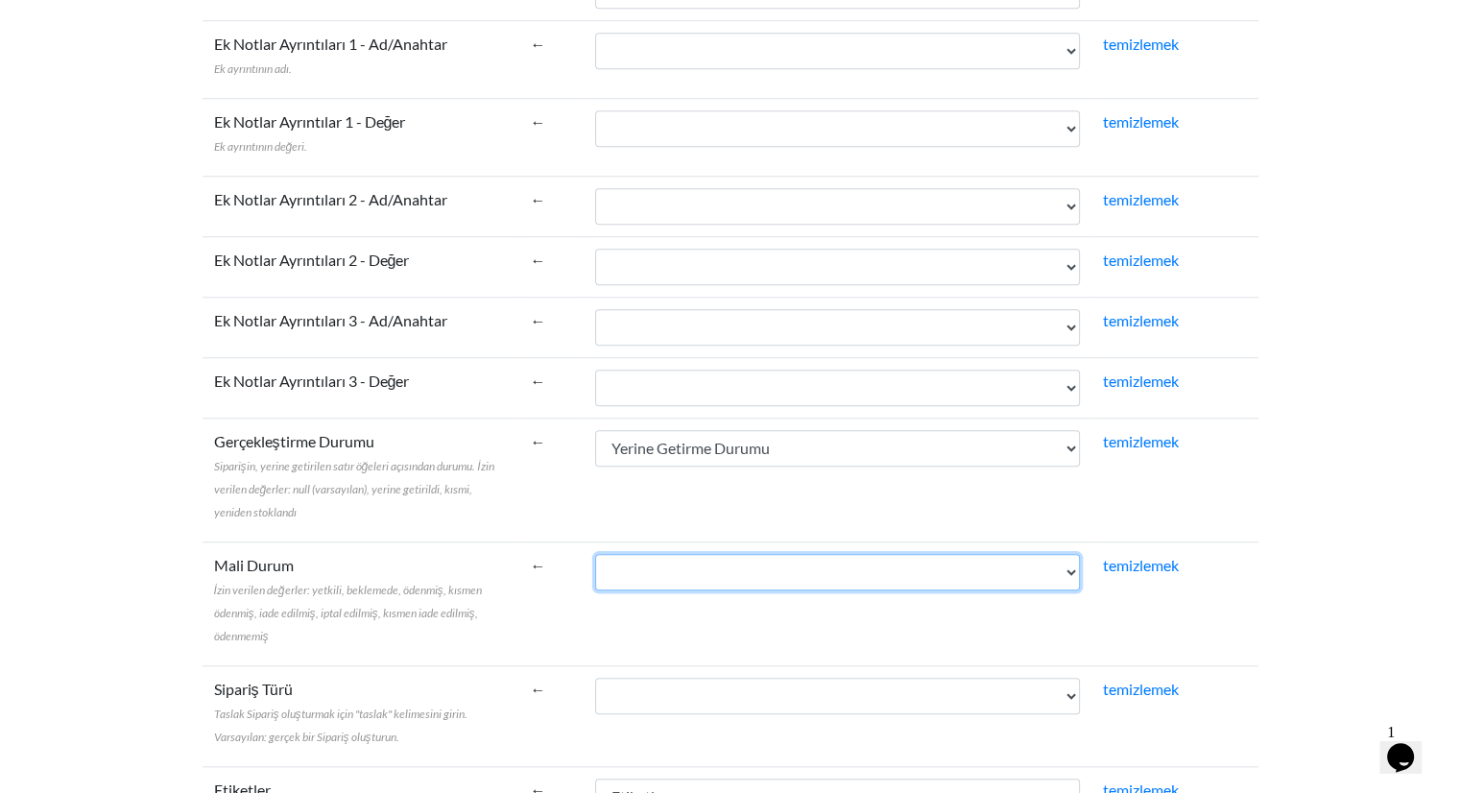
click at [707, 558] on select "İsim Mali Durum Ödendi Yerine Getirme Durumu Yerine getirildi Pazarlamayı Kabul…" at bounding box center [837, 572] width 485 height 36
select select "cr_767724"
click at [595, 554] on select "İsim Mali Durum Ödendi Yerine Getirme Durumu Yerine getirildi Pazarlamayı Kabul…" at bounding box center [837, 572] width 485 height 36
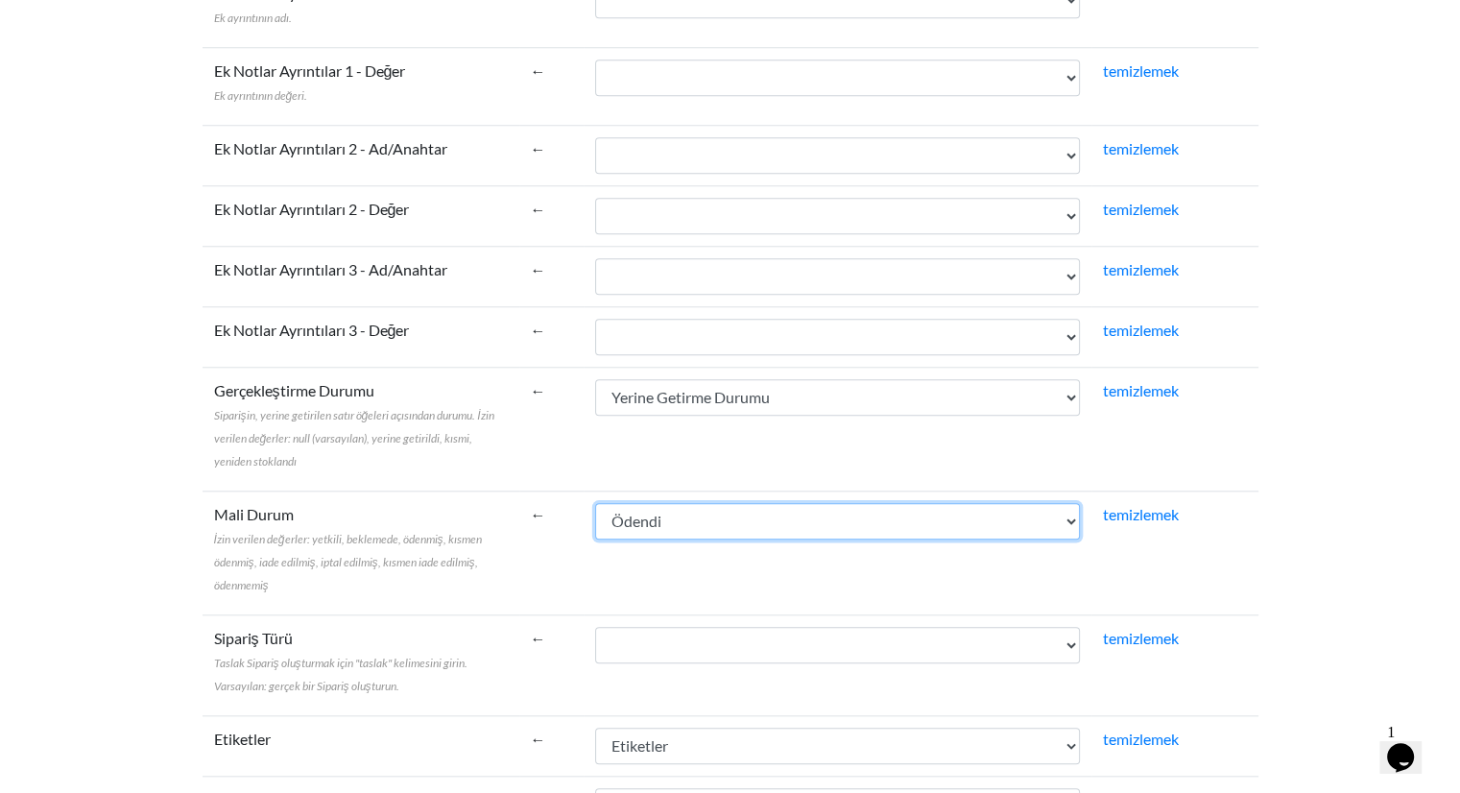
scroll to position [1728, 0]
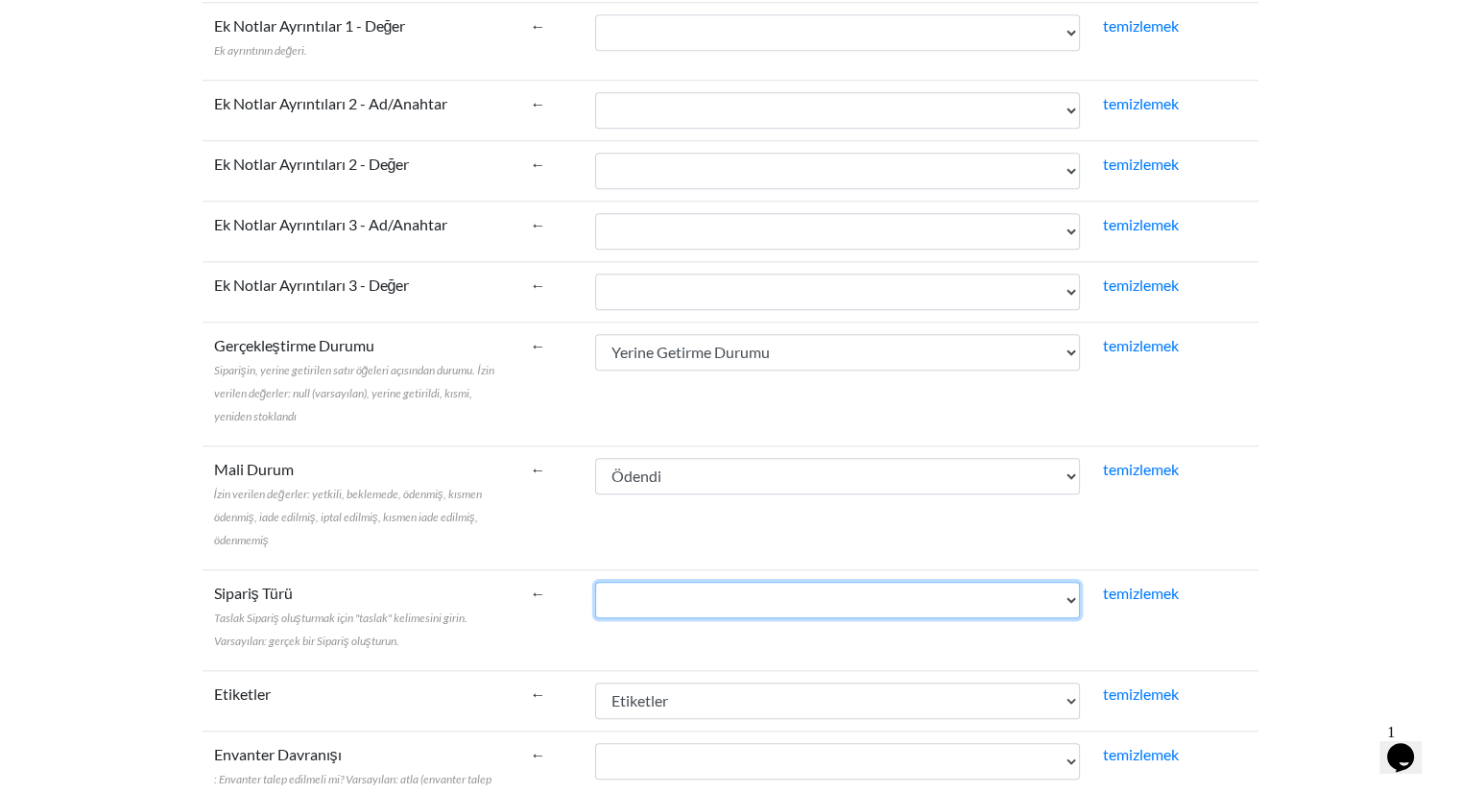
click at [688, 587] on select "İsim Mali Durum Ödendi Yerine Getirme Durumu Yerine getirildi Pazarlamayı Kabul…" at bounding box center [837, 600] width 485 height 36
click at [671, 600] on select "İsim Mali Durum Ödendi Yerine Getirme Durumu Yerine getirildi Pazarlamayı Kabul…" at bounding box center [837, 600] width 485 height 36
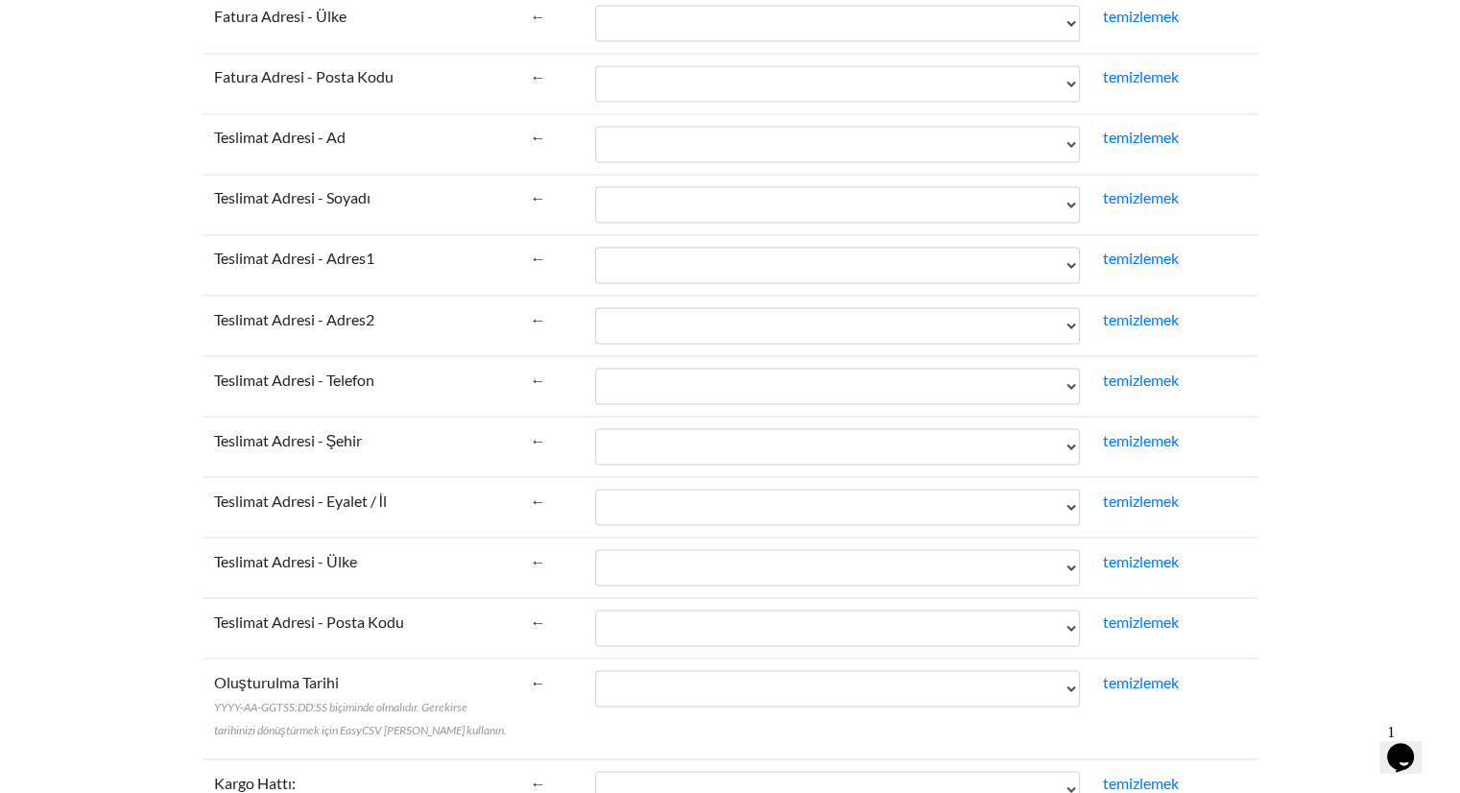
scroll to position [3609, 0]
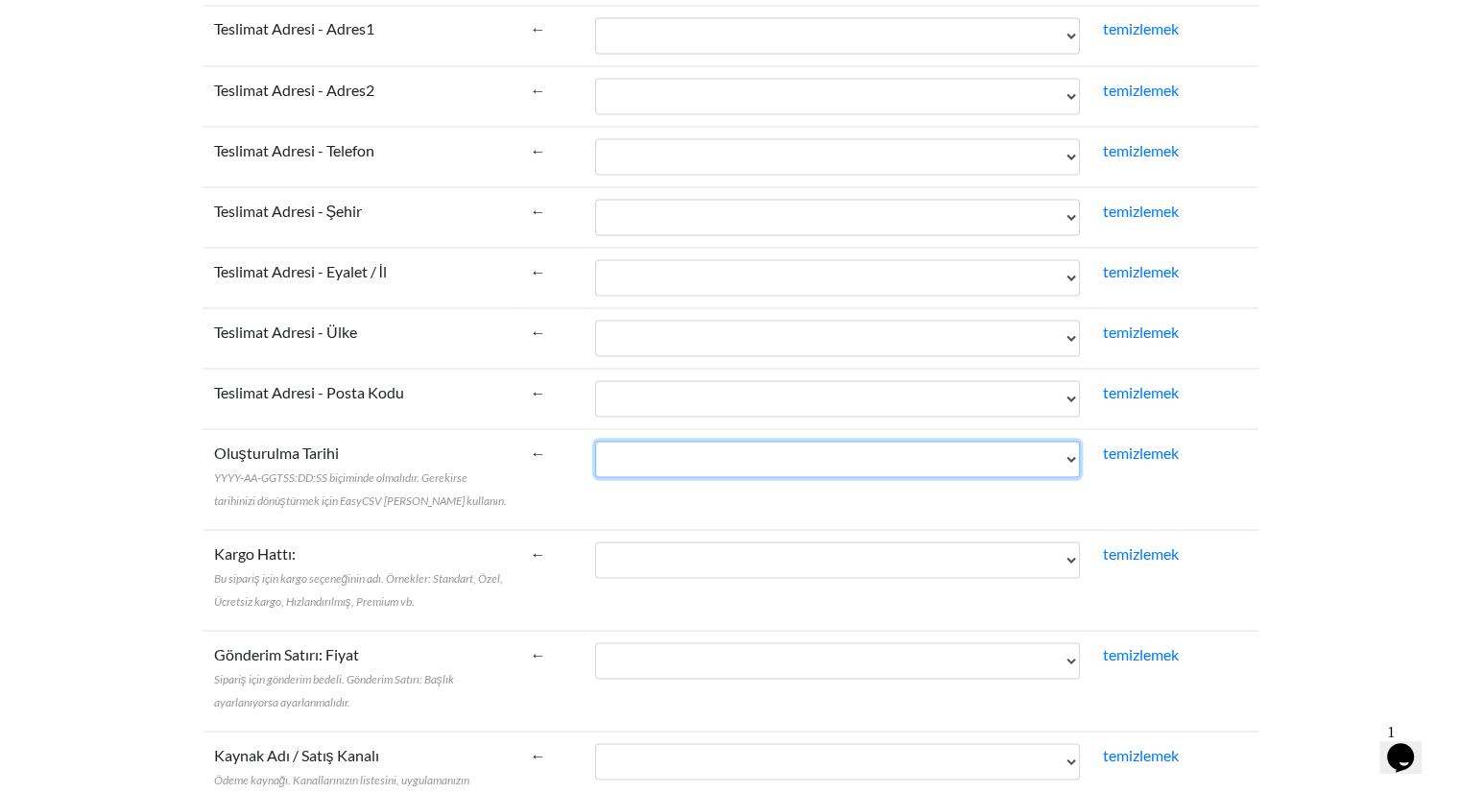
click at [655, 455] on select "İsim Mali Durum Ödendi Yerine Getirme Durumu Yerine getirildi Pazarlamayı Kabul…" at bounding box center [837, 459] width 485 height 36
click at [661, 530] on td "İsim Mali Durum Ödendi Yerine Getirme Durumu Yerine getirildi Pazarlamayı Kabul…" at bounding box center [838, 579] width 508 height 101
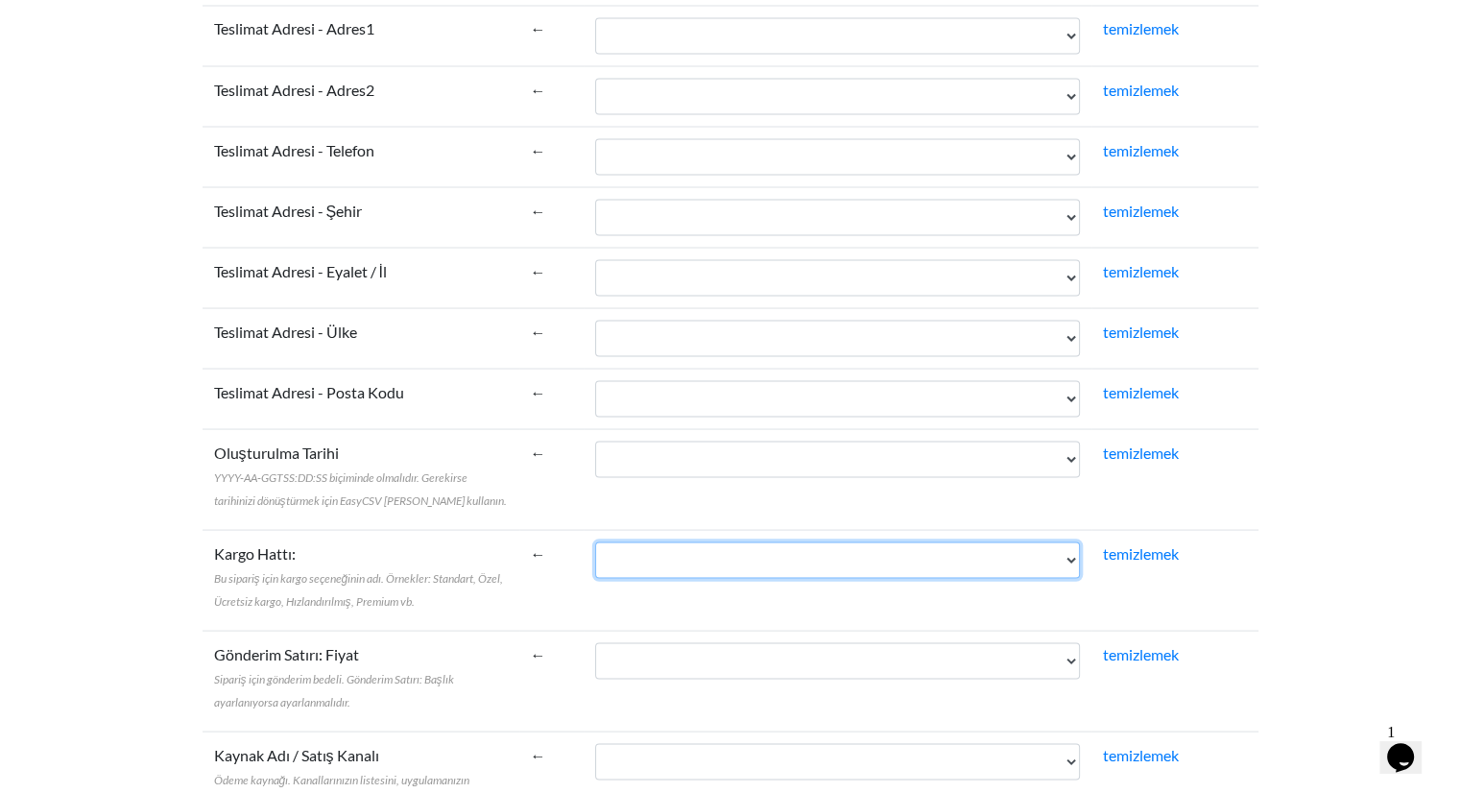
click at [661, 546] on select "İsim Mali Durum Ödendi Yerine Getirme Durumu Yerine getirildi Pazarlamayı Kabul…" at bounding box center [837, 560] width 485 height 36
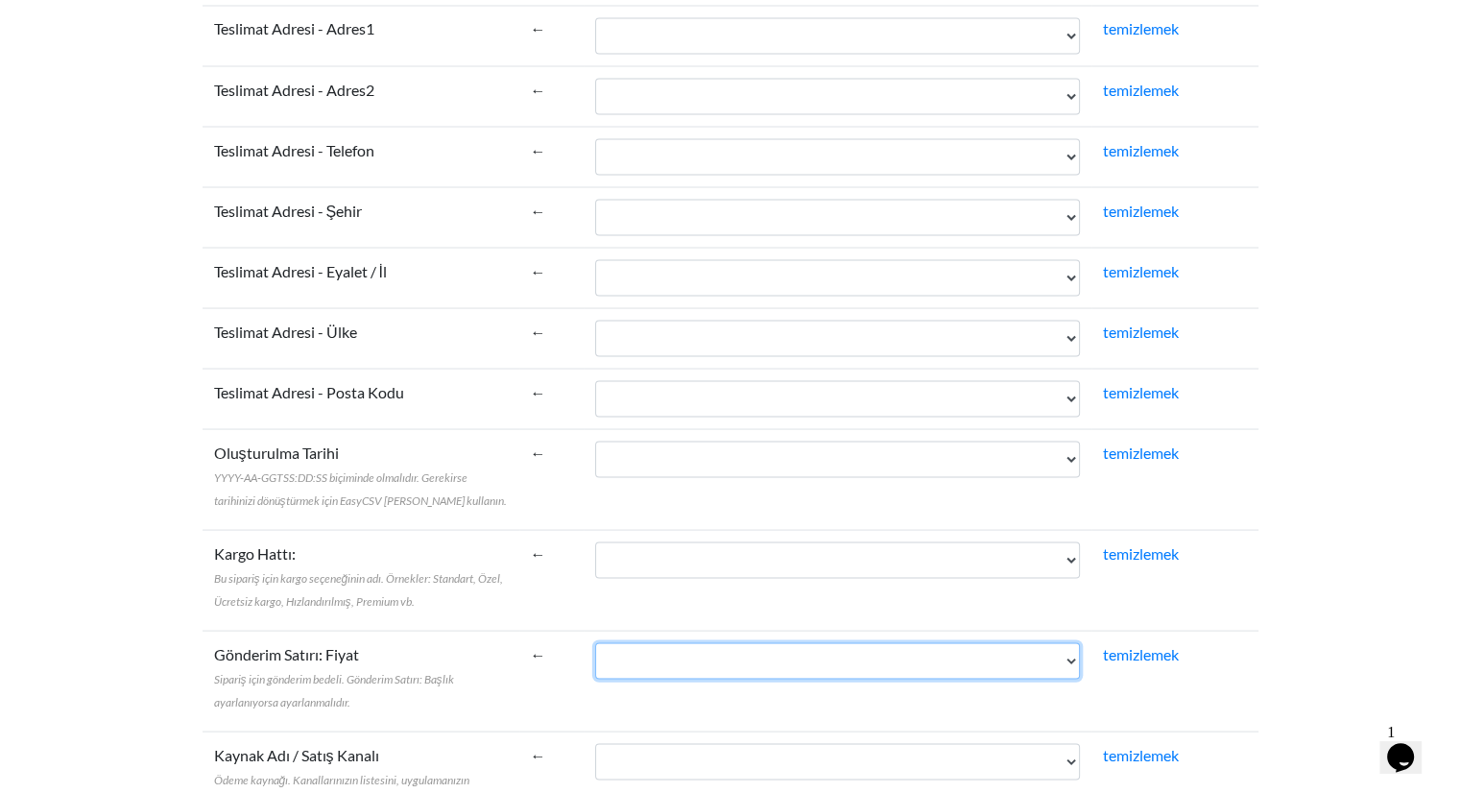
click at [646, 642] on select "İsim Mali Durum Ödendi Yerine Getirme Durumu Yerine getirildi Pazarlamayı Kabul…" at bounding box center [837, 660] width 485 height 36
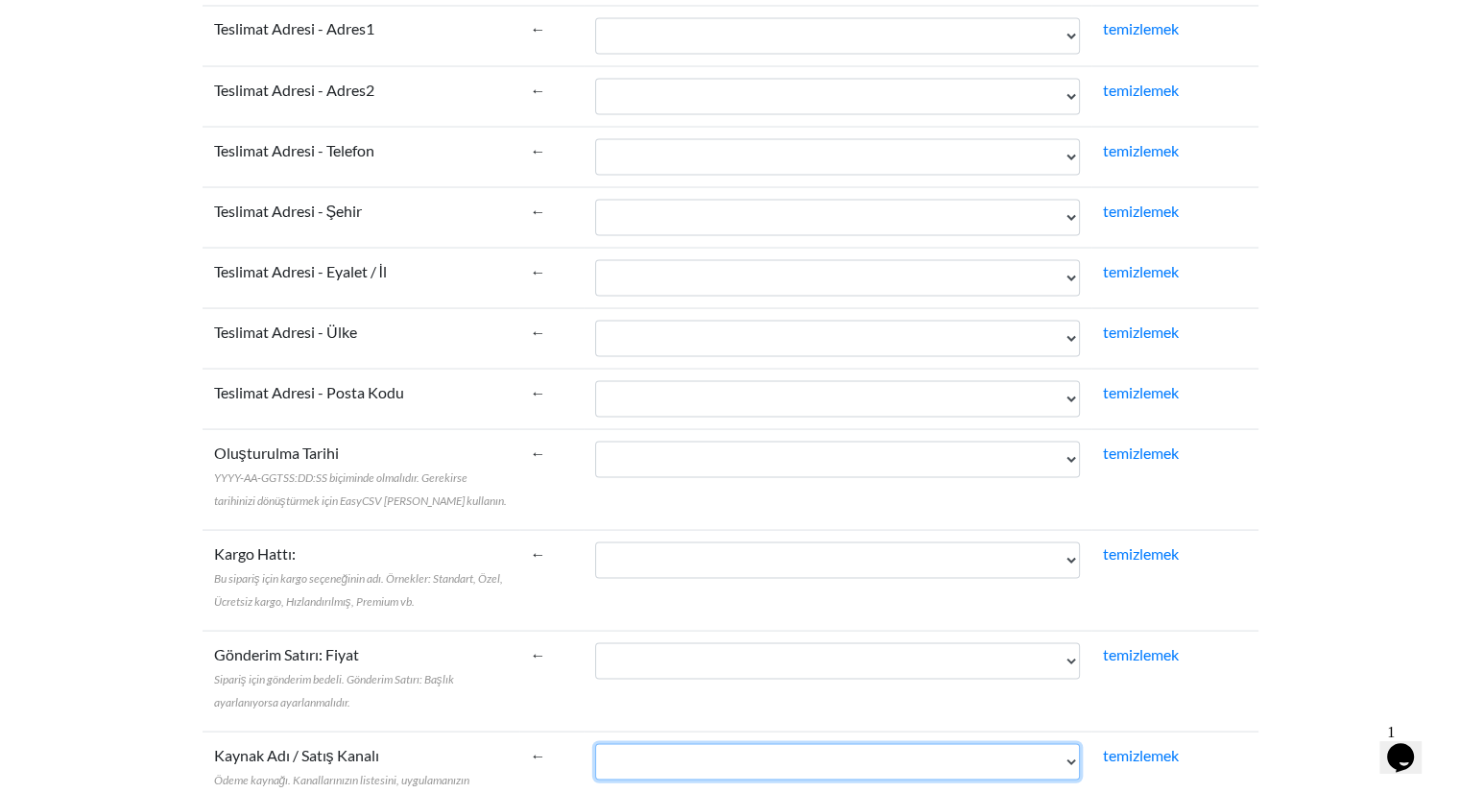
click at [639, 767] on select "İsim Mali Durum Ödendi Yerine Getirme Durumu Yerine getirildi Pazarlamayı Kabul…" at bounding box center [837, 761] width 485 height 36
click at [638, 762] on select "İsim Mali Durum Ödendi Yerine Getirme Durumu Yerine getirildi Pazarlamayı Kabul…" at bounding box center [837, 761] width 485 height 36
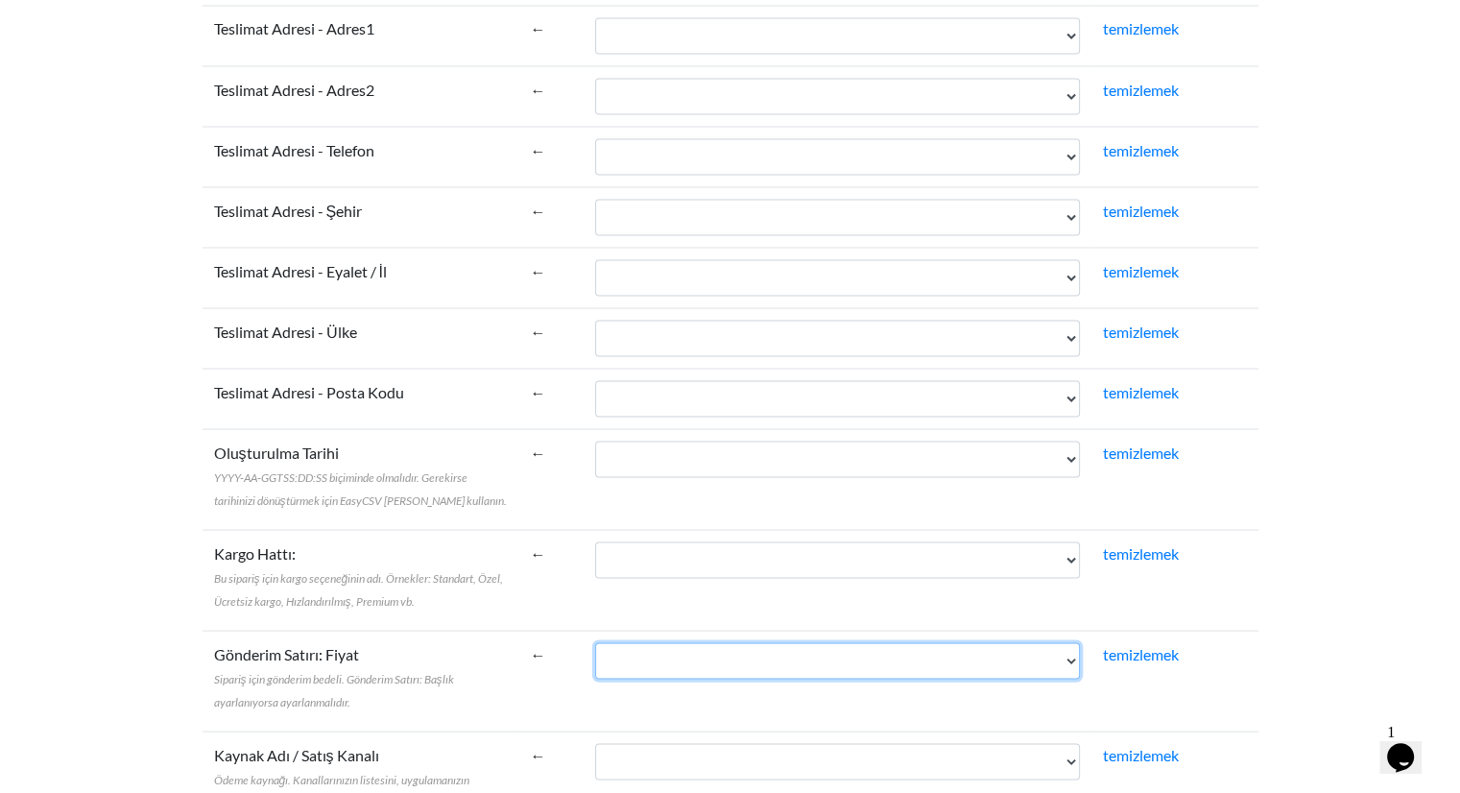
click at [653, 645] on select "İsim Mali Durum Ödendi Yerine Getirme Durumu Yerine getirildi Pazarlamayı Kabul…" at bounding box center [837, 660] width 485 height 36
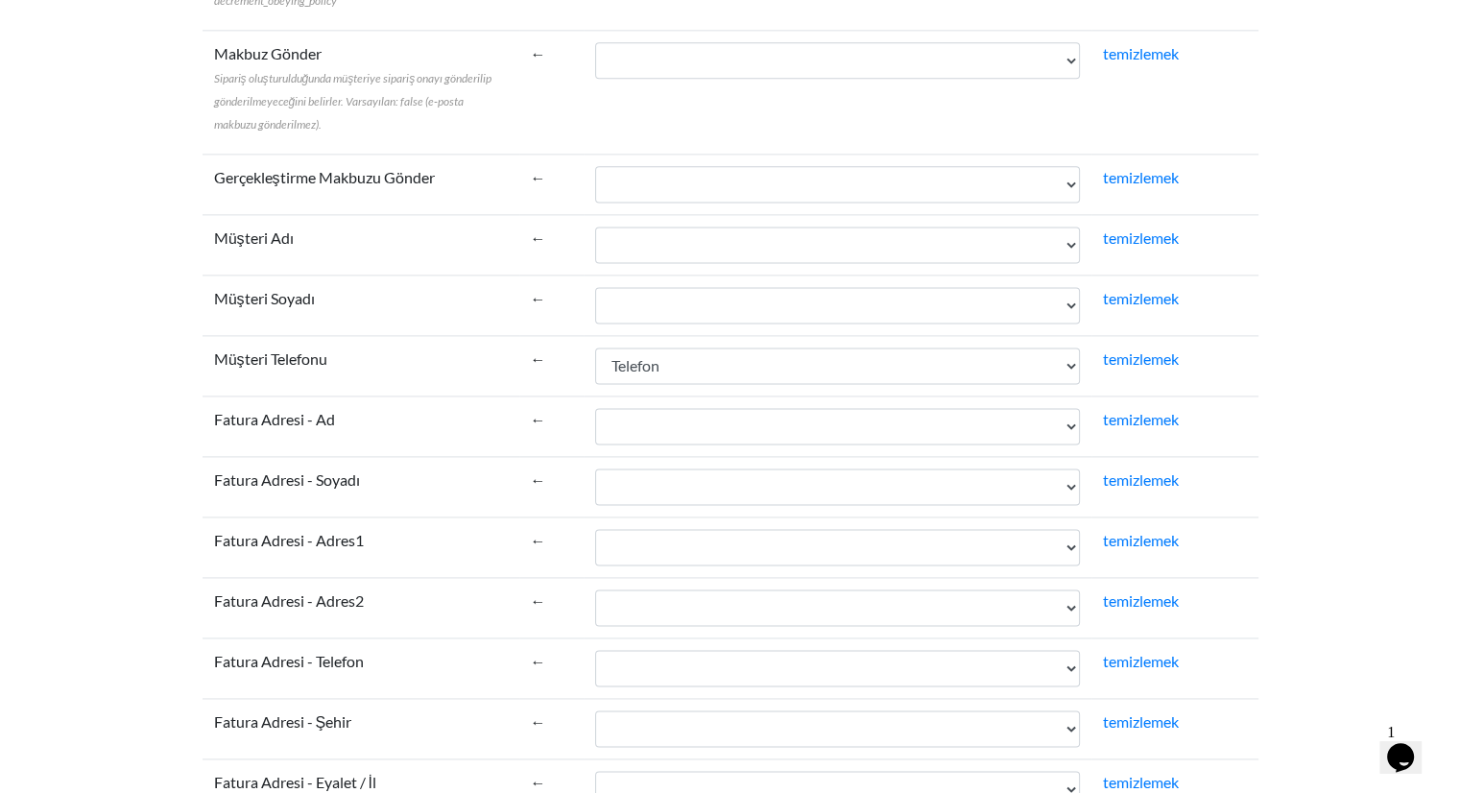
scroll to position [2457, 0]
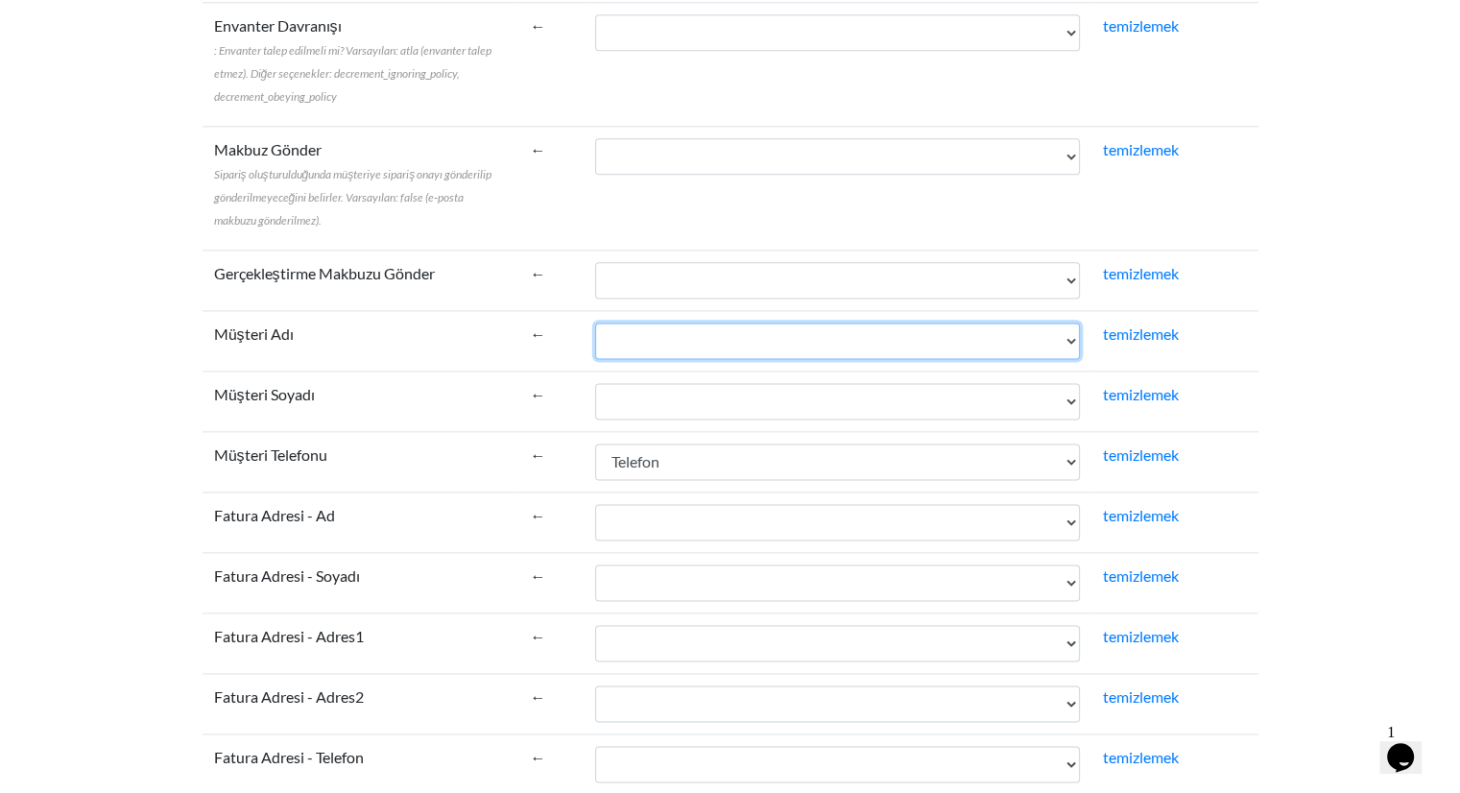
click at [663, 323] on select "İsim Mali Durum Ödendi Yerine Getirme Durumu Yerine getirildi Pazarlamayı Kabul…" at bounding box center [837, 341] width 485 height 36
select select "cr_767722"
click at [595, 323] on select "İsim Mali Durum Ödendi Yerine Getirme Durumu Yerine getirildi Pazarlamayı Kabul…" at bounding box center [837, 341] width 485 height 36
click at [660, 375] on td "İsim Mali Durum Ödendi Yerine Getirme Durumu Yerine getirildi Pazarlamayı Kabul…" at bounding box center [838, 401] width 508 height 60
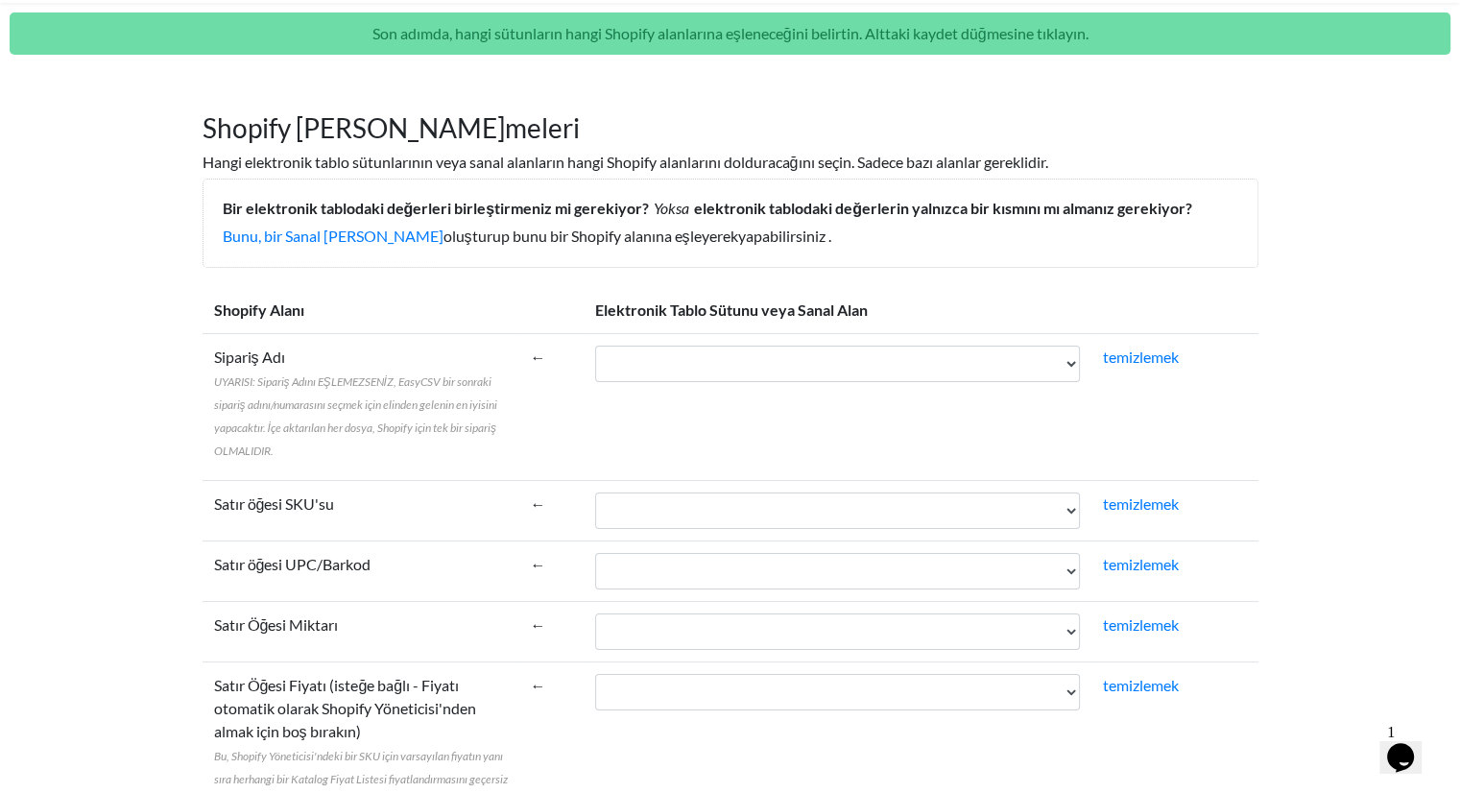
scroll to position [0, 0]
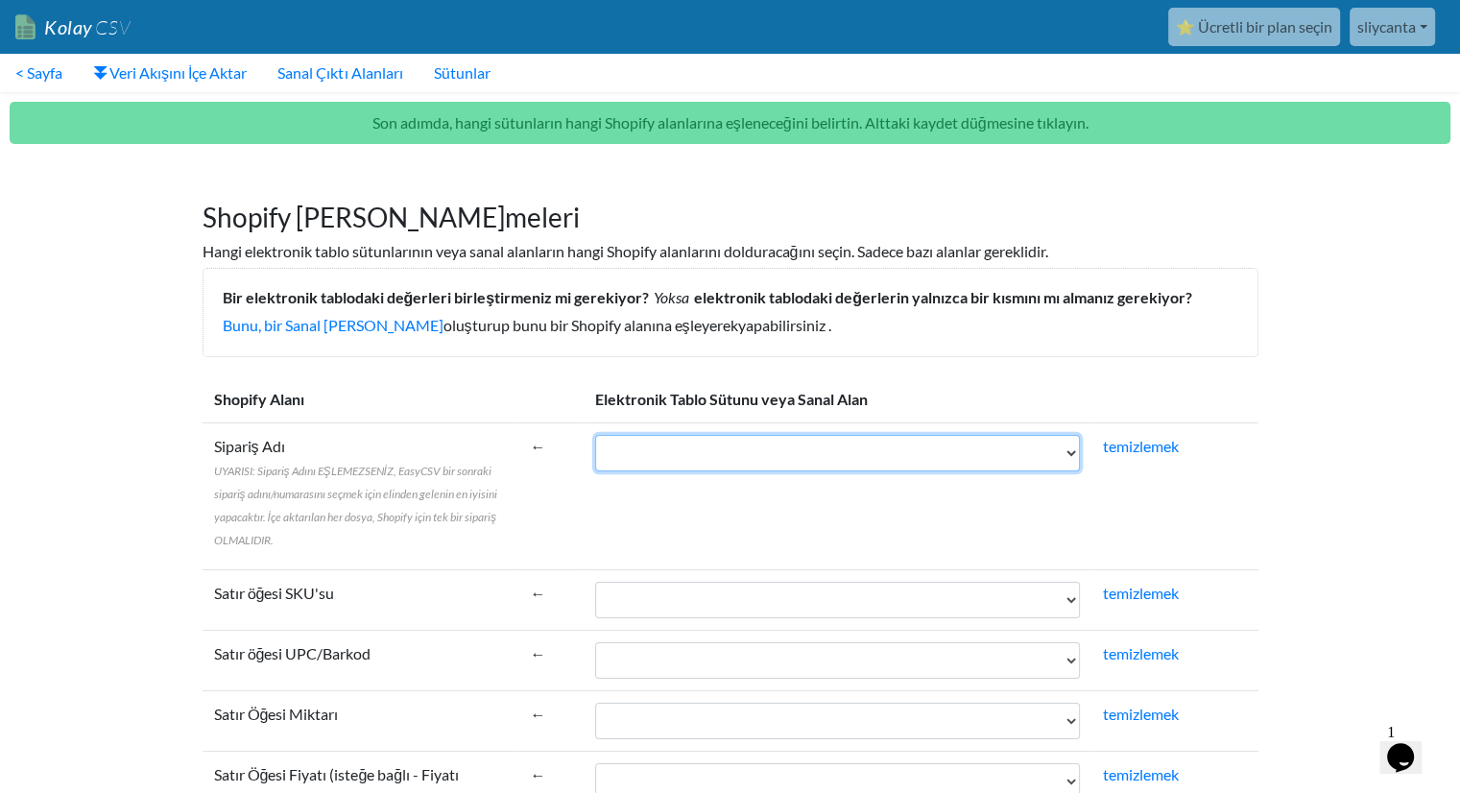
click at [638, 454] on select "İsim Mali Durum Ödendi Yerine Getirme Durumu Yerine getirildi Pazarlamayı Kabul…" at bounding box center [837, 453] width 485 height 36
click at [637, 454] on select "İsim Mali Durum Ödendi Yerine Getirme Durumu Yerine getirildi Pazarlamayı Kabul…" at bounding box center [837, 453] width 485 height 36
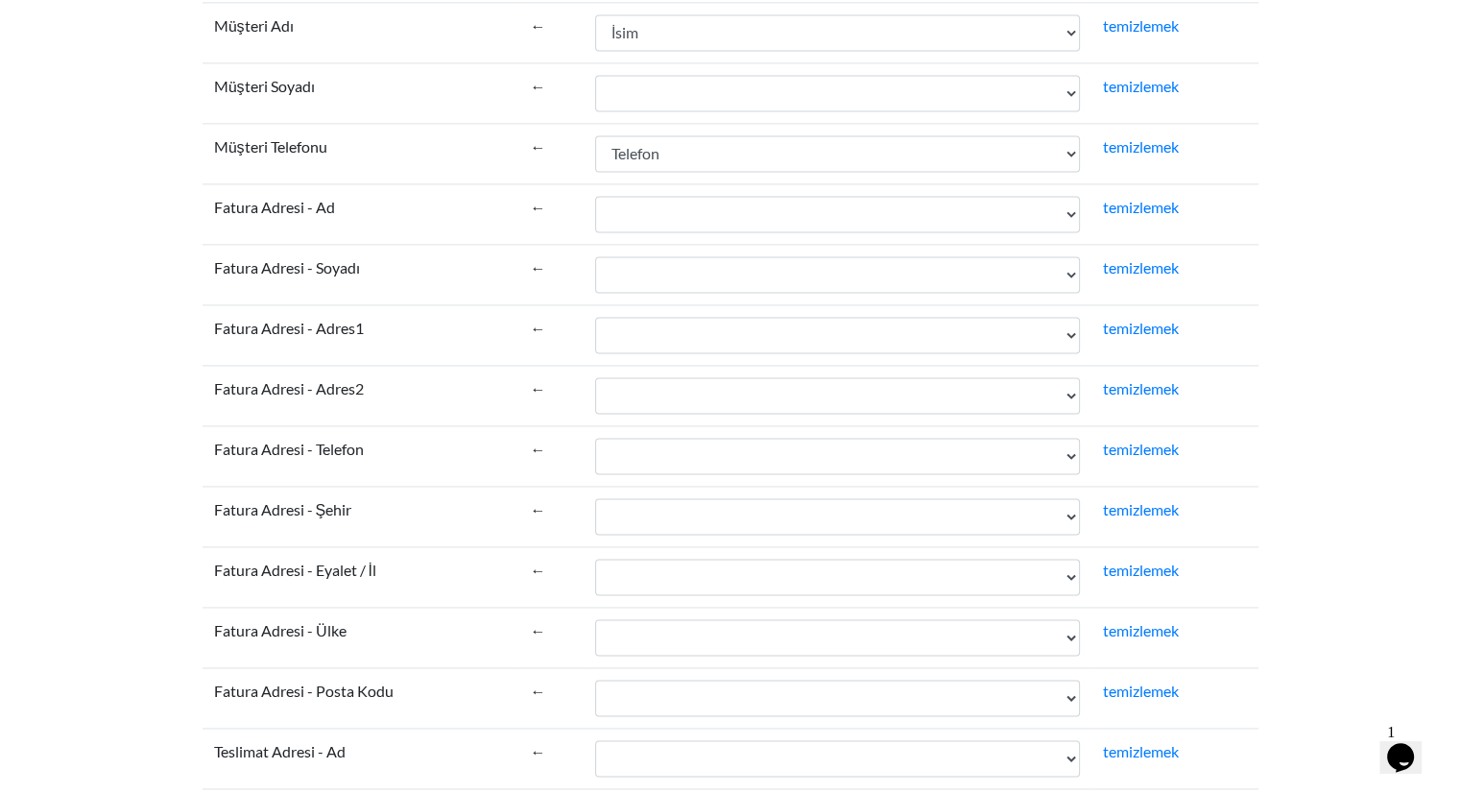
scroll to position [3801, 0]
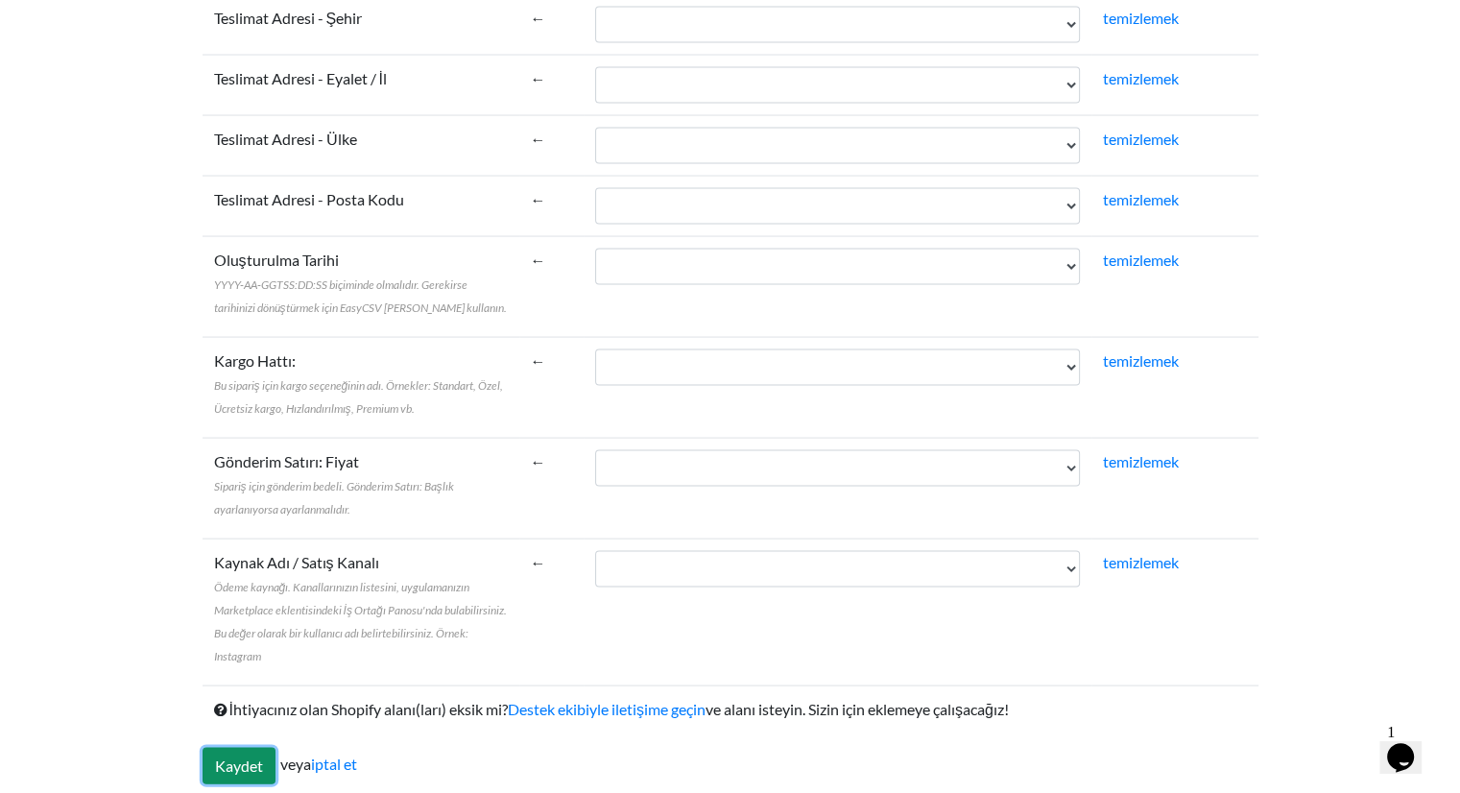
click at [253, 756] on input "Kaydet" at bounding box center [239, 766] width 73 height 36
type input "Save"
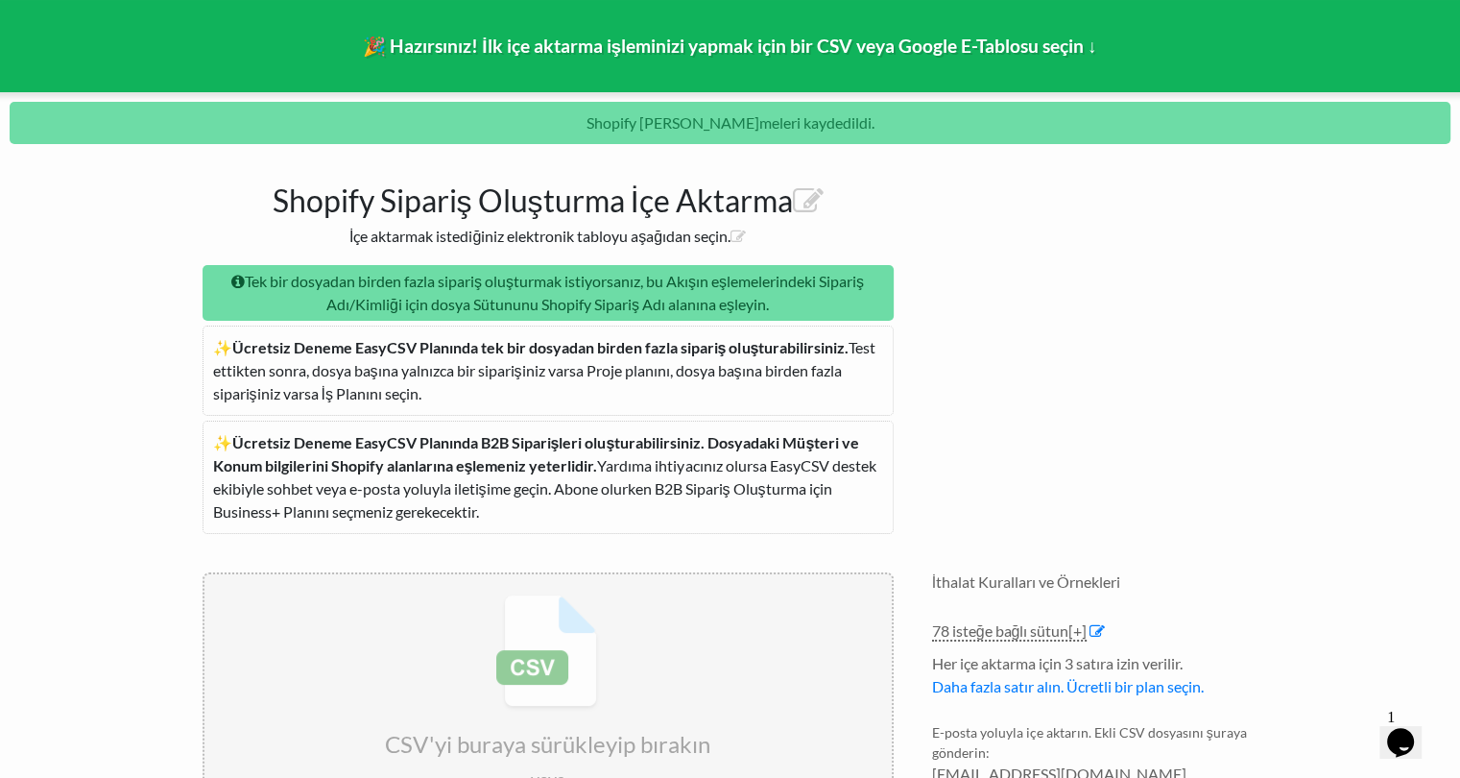
scroll to position [288, 0]
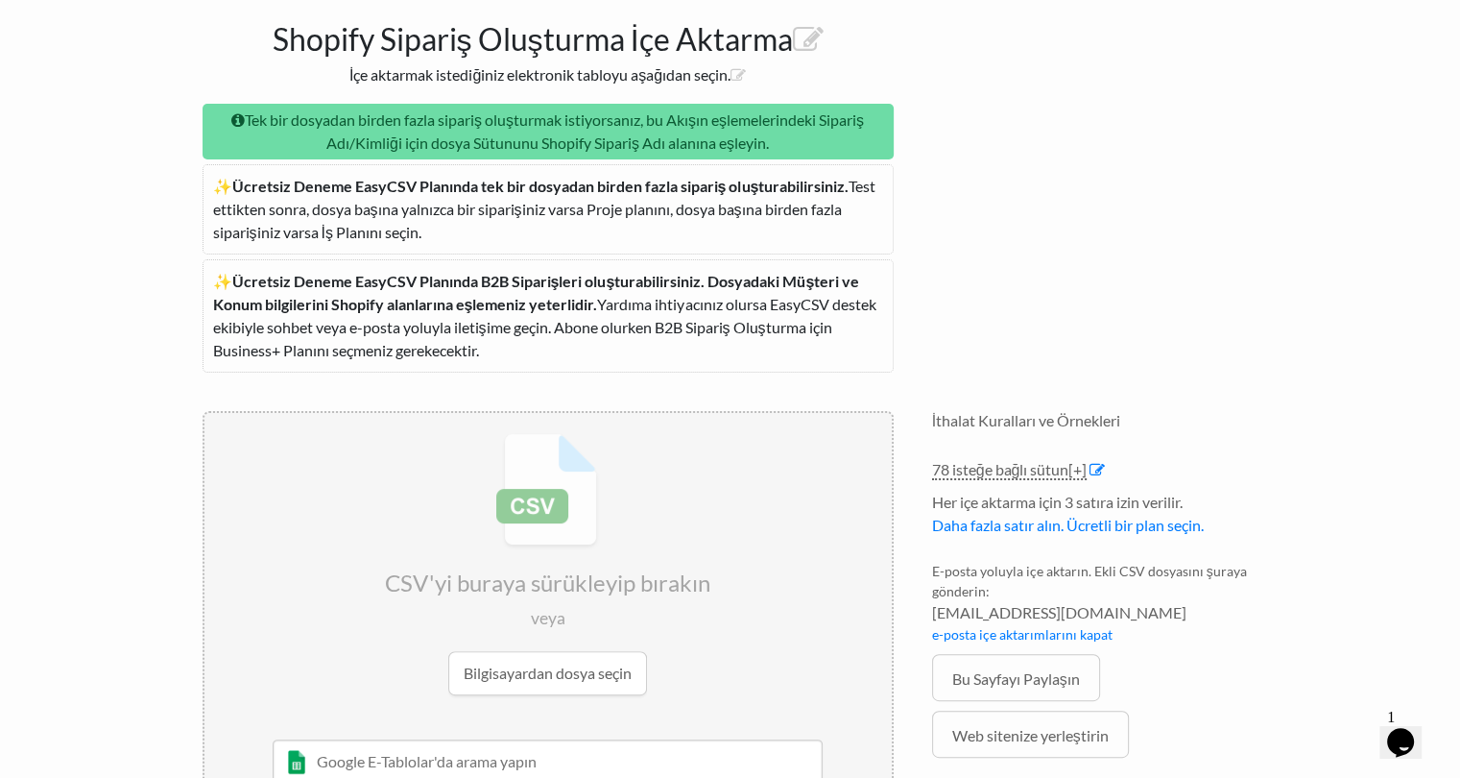
click at [531, 654] on input "file" at bounding box center [548, 564] width 687 height 302
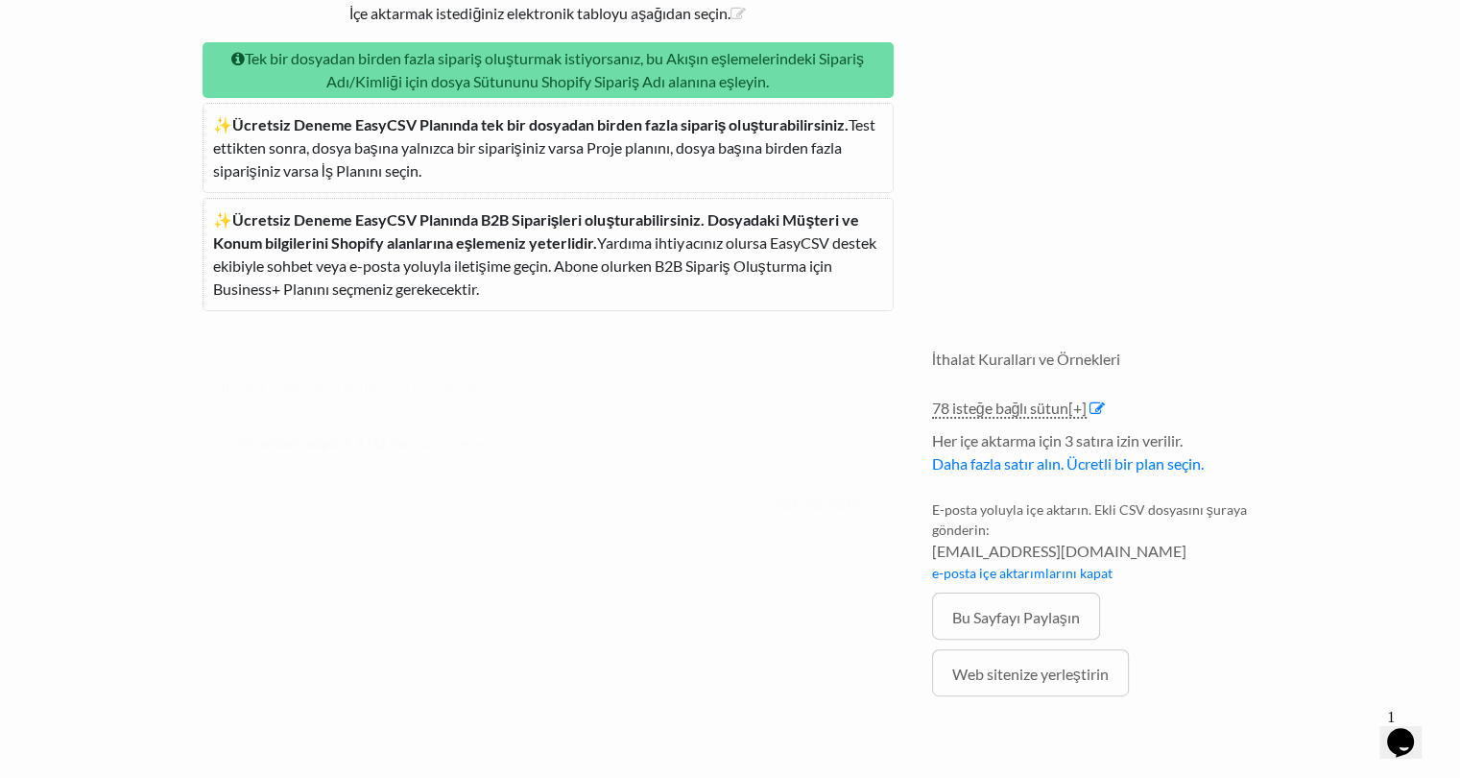
scroll to position [227, 0]
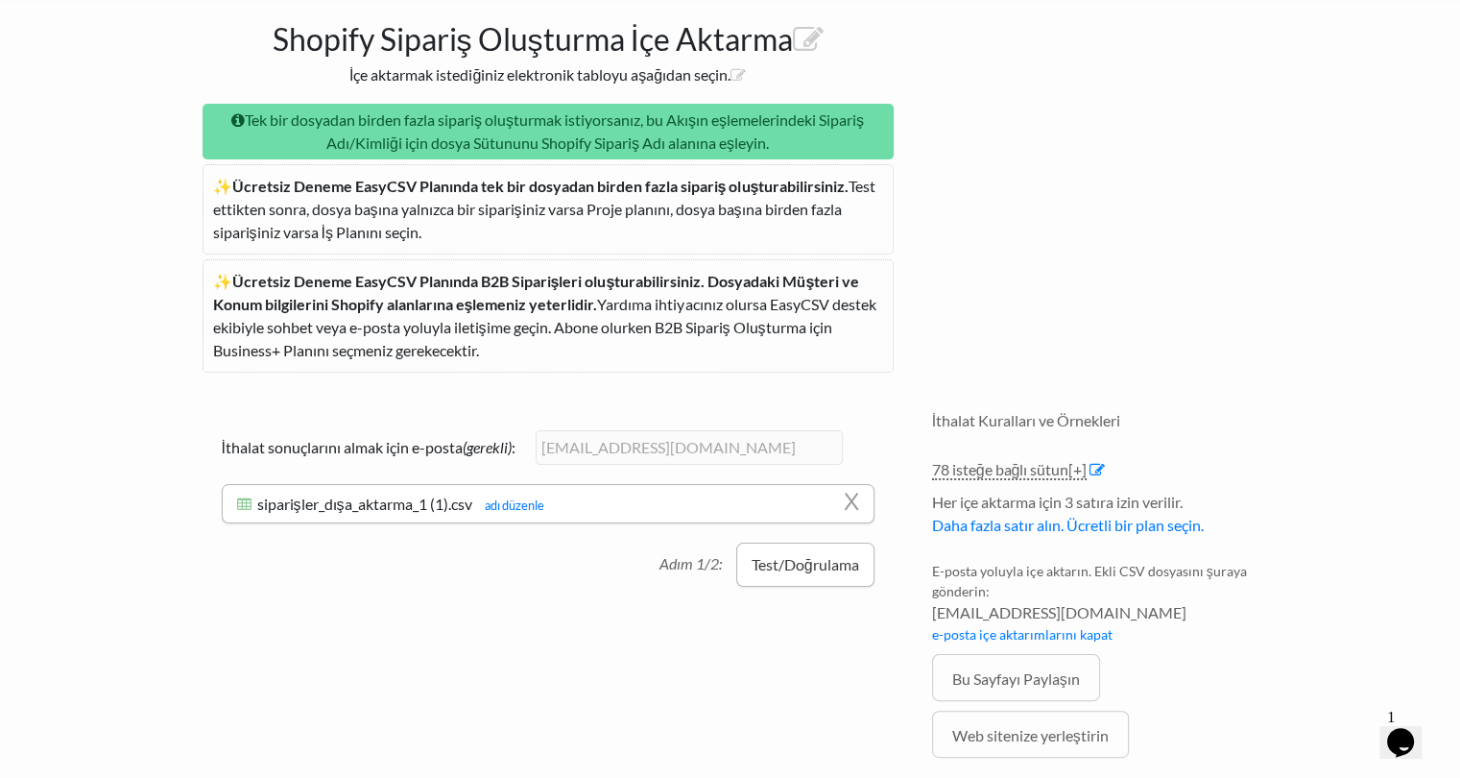
click at [821, 567] on font "Test/Doğrulama" at bounding box center [806, 564] width 108 height 18
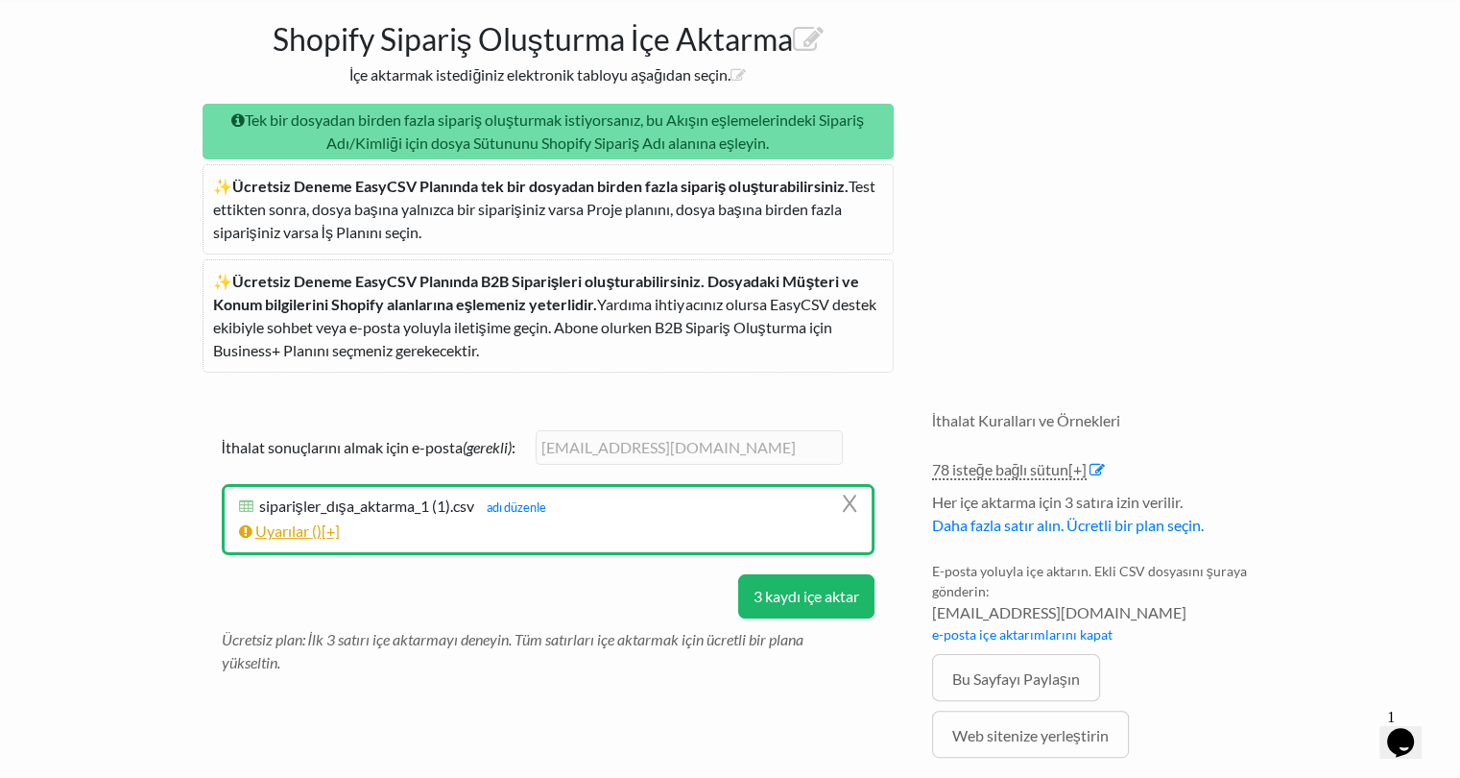
click at [322, 529] on font ")" at bounding box center [319, 530] width 5 height 18
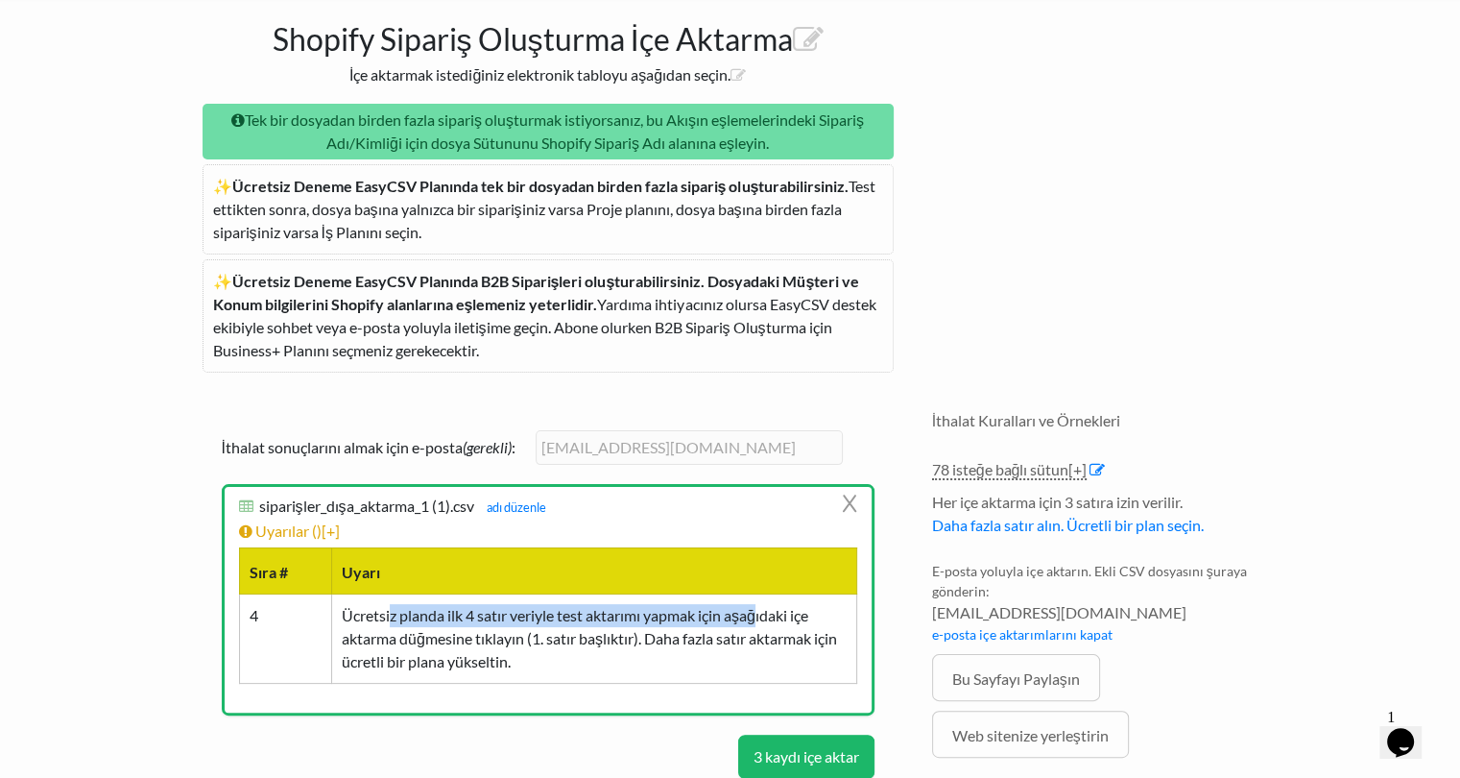
drag, startPoint x: 390, startPoint y: 614, endPoint x: 765, endPoint y: 617, distance: 375.5
click at [765, 617] on font "Ücretsiz planda ilk 4 satır veriyle test aktarımı yapmak için aşağıdaki içe akt…" at bounding box center [589, 638] width 495 height 64
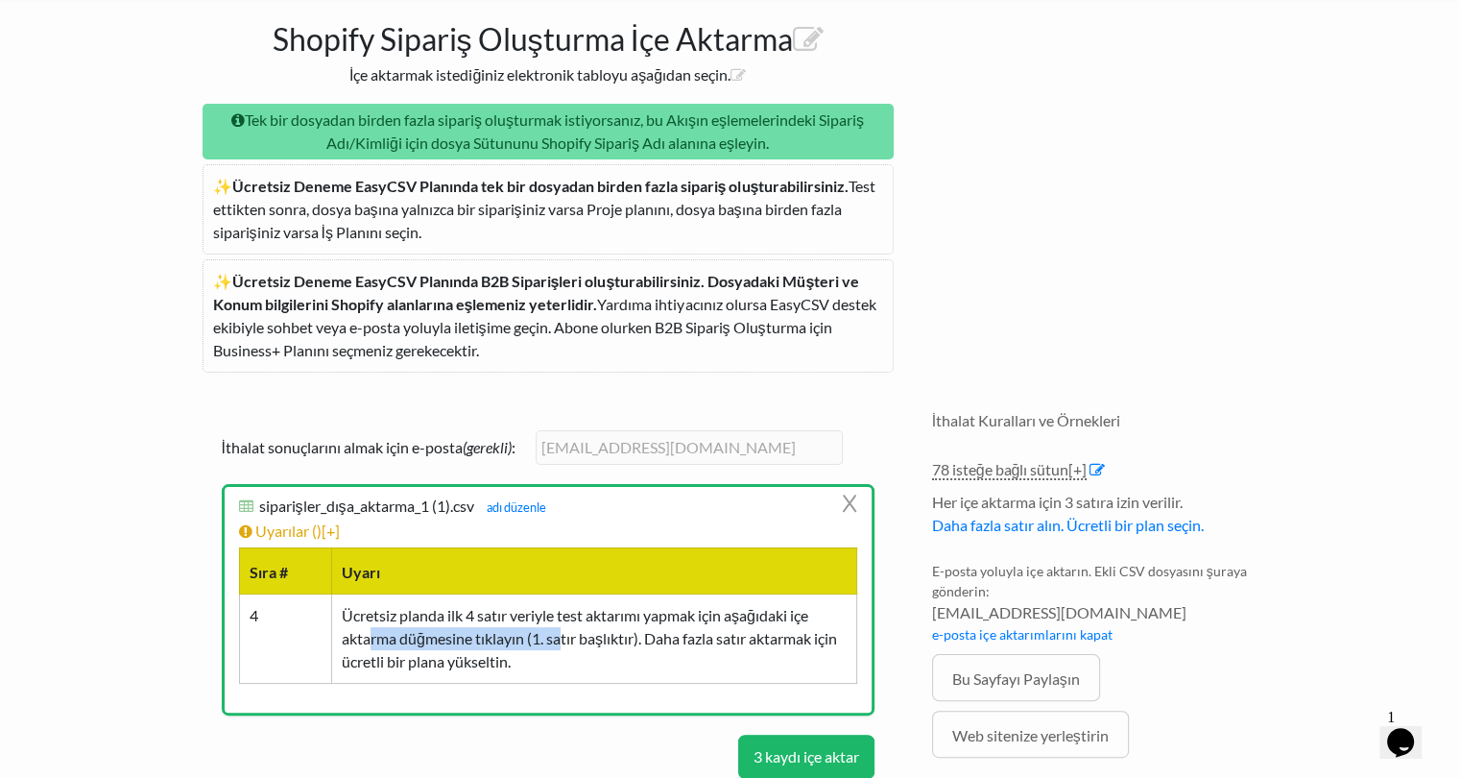
drag, startPoint x: 389, startPoint y: 646, endPoint x: 567, endPoint y: 640, distance: 177.7
click at [566, 641] on font "Ücretsiz planda ilk 4 satır veriyle test aktarımı yapmak için aşağıdaki içe akt…" at bounding box center [589, 638] width 495 height 64
click at [586, 631] on font "Ücretsiz planda ilk 4 satır veriyle test aktarımı yapmak için aşağıdaki içe akt…" at bounding box center [589, 638] width 495 height 64
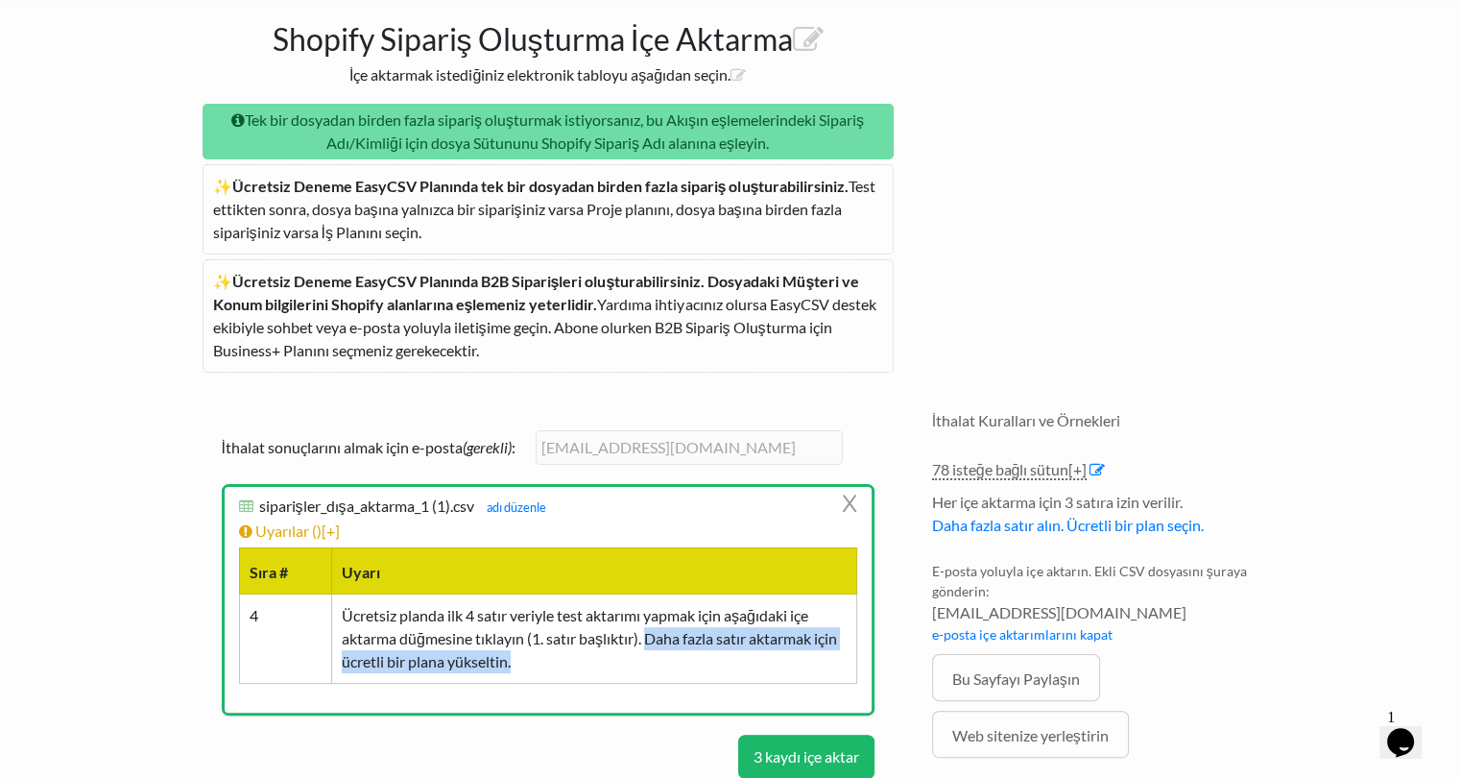
drag, startPoint x: 654, startPoint y: 638, endPoint x: 777, endPoint y: 651, distance: 123.6
click at [770, 653] on td "Ücretsiz planda ilk 4 satır veriyle test aktarımı yapmak için aşağıdaki içe akt…" at bounding box center [593, 637] width 525 height 89
drag, startPoint x: 777, startPoint y: 651, endPoint x: 767, endPoint y: 649, distance: 9.8
click at [777, 650] on td "Ücretsiz planda ilk 4 satır veriyle test aktarımı yapmak için aşağıdaki içe akt…" at bounding box center [593, 637] width 525 height 89
click at [600, 649] on td "Ücretsiz planda ilk 4 satır veriyle test aktarımı yapmak için aşağıdaki içe akt…" at bounding box center [593, 637] width 525 height 89
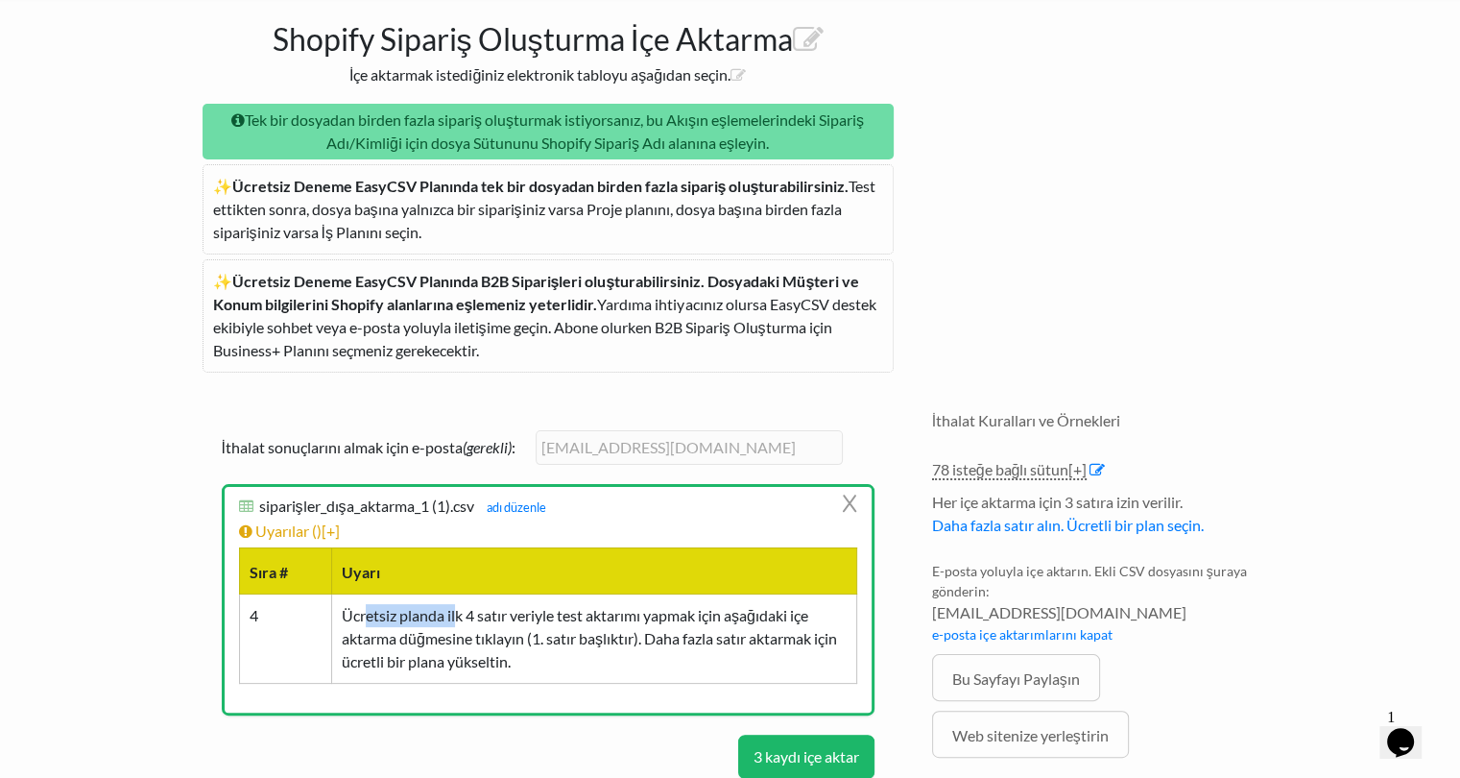
drag, startPoint x: 395, startPoint y: 619, endPoint x: 459, endPoint y: 624, distance: 64.5
click at [459, 624] on td "Ücretsiz planda ilk 4 satır veriyle test aktarımı yapmak için aşağıdaki içe akt…" at bounding box center [593, 637] width 525 height 89
click at [510, 623] on td "Ücretsiz planda ilk 4 satır veriyle test aktarımı yapmak için aşağıdaki içe akt…" at bounding box center [593, 637] width 525 height 89
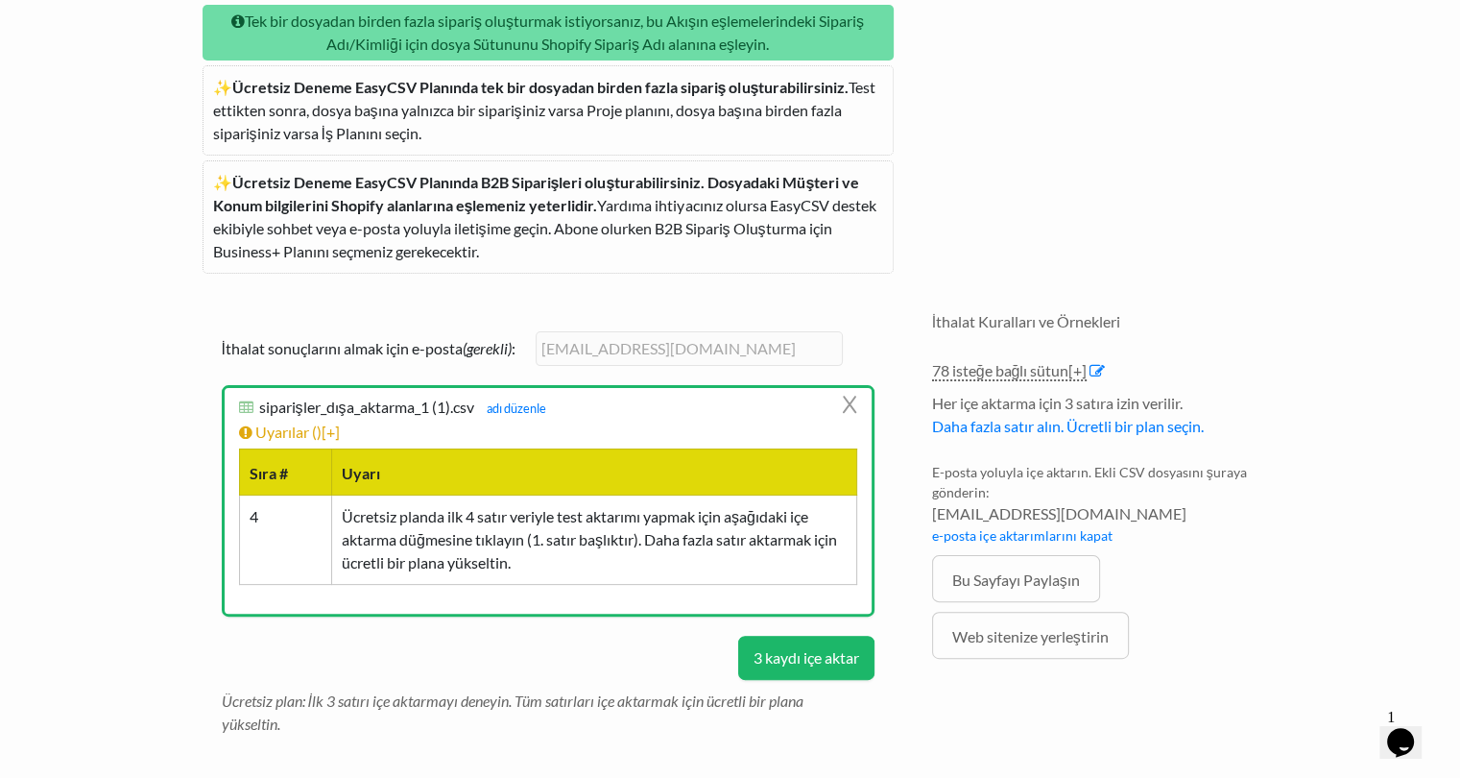
scroll to position [329, 0]
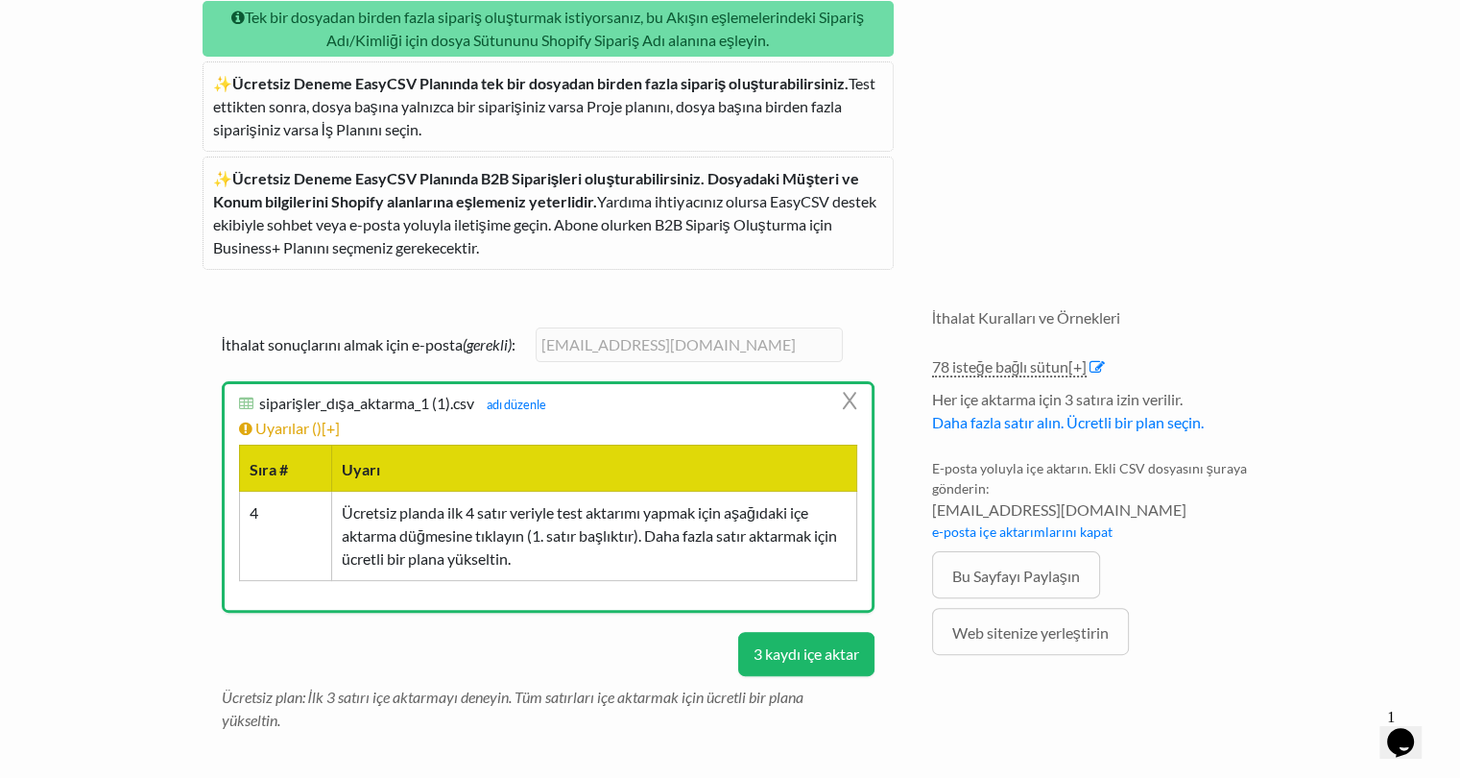
click at [762, 651] on font "3 kaydı içe aktar" at bounding box center [807, 653] width 106 height 18
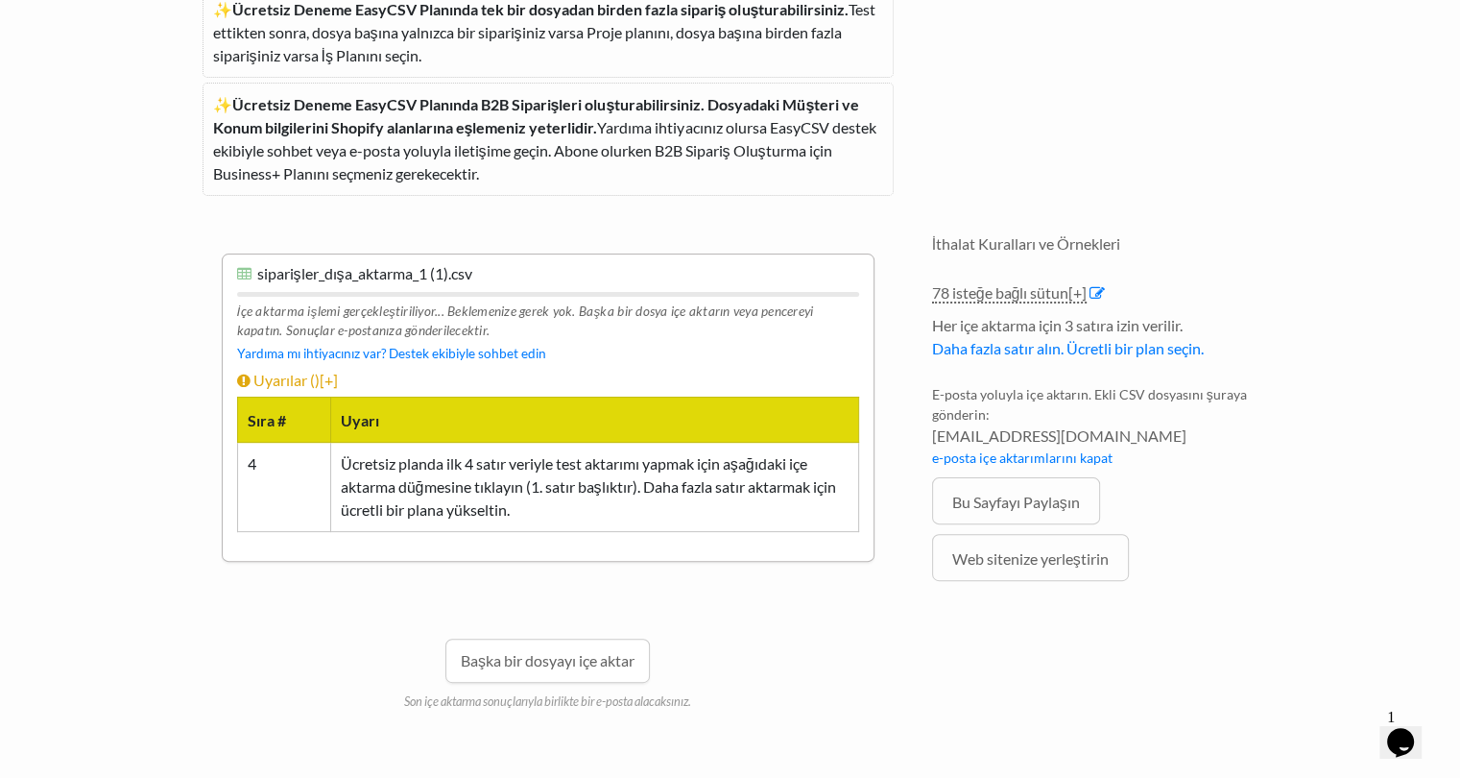
scroll to position [392, 0]
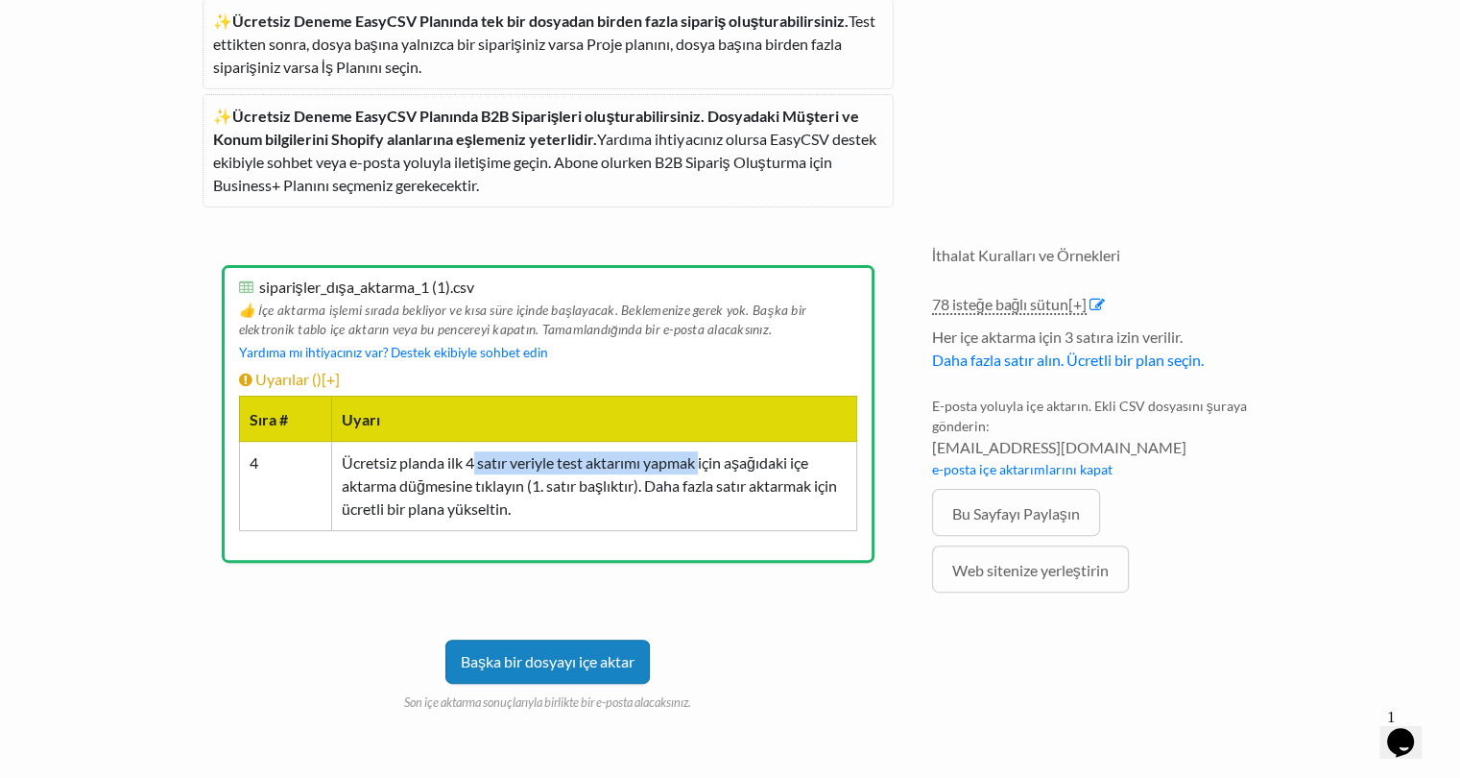
drag, startPoint x: 476, startPoint y: 458, endPoint x: 716, endPoint y: 457, distance: 240.0
click at [710, 458] on font "Ücretsiz planda ilk 4 satır veriyle test aktarımı yapmak için aşağıdaki içe akt…" at bounding box center [589, 485] width 495 height 64
click at [558, 493] on font "Ücretsiz planda ilk 4 satır veriyle test aktarımı yapmak için aşağıdaki içe akt…" at bounding box center [589, 485] width 495 height 64
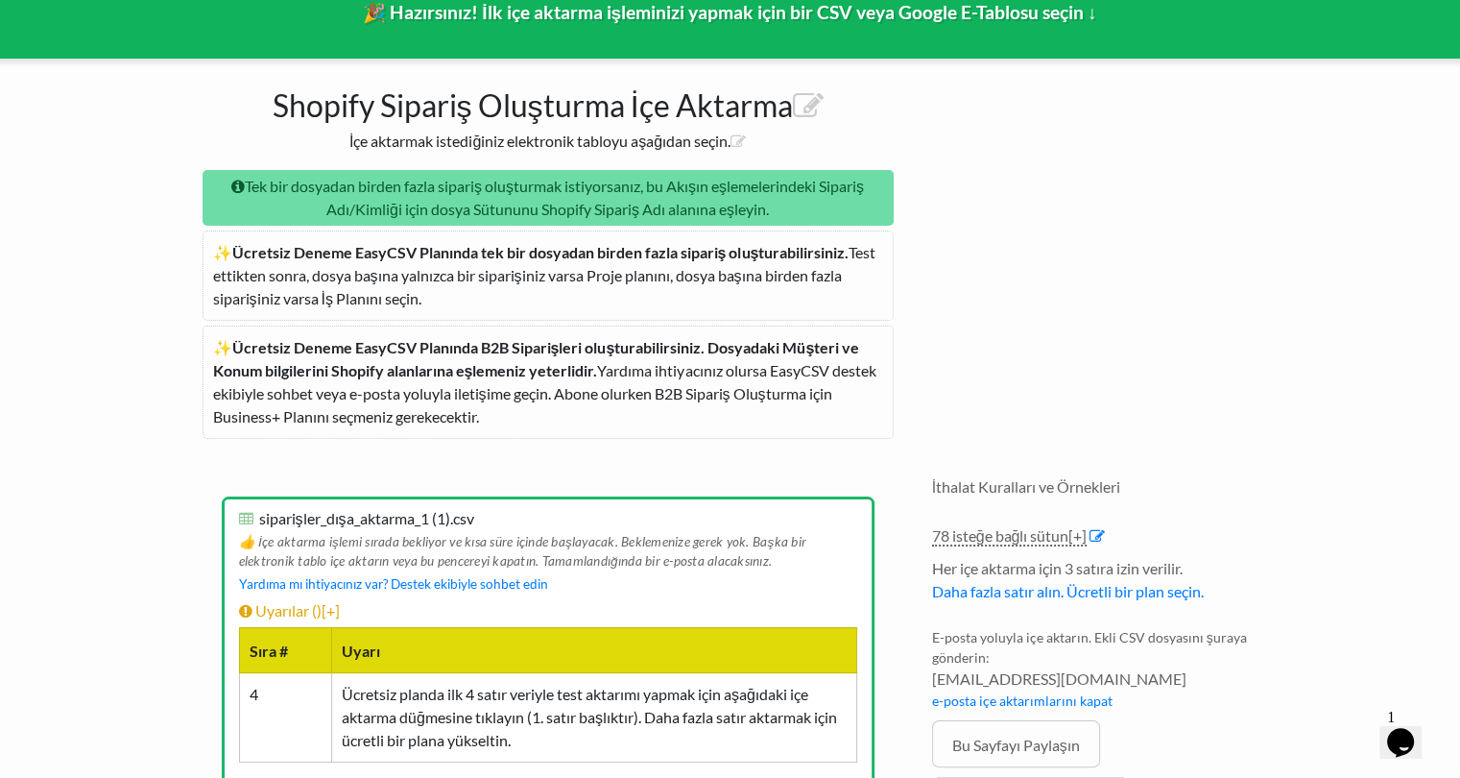
scroll to position [104, 0]
